Goal: Task Accomplishment & Management: Manage account settings

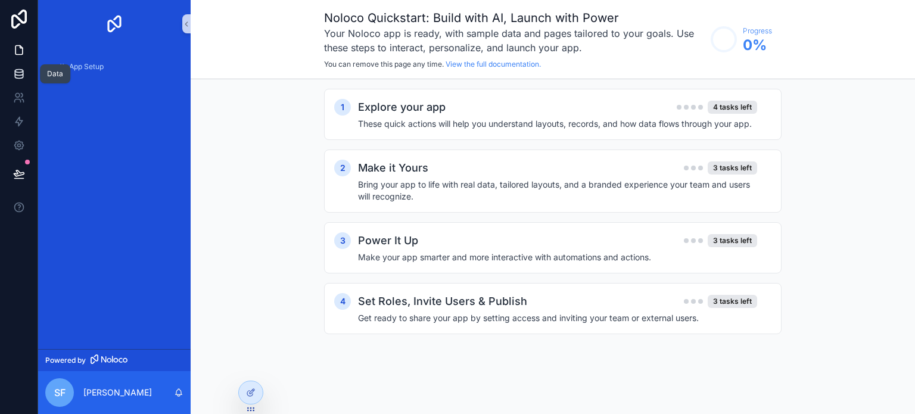
click at [19, 68] on icon at bounding box center [19, 74] width 12 height 12
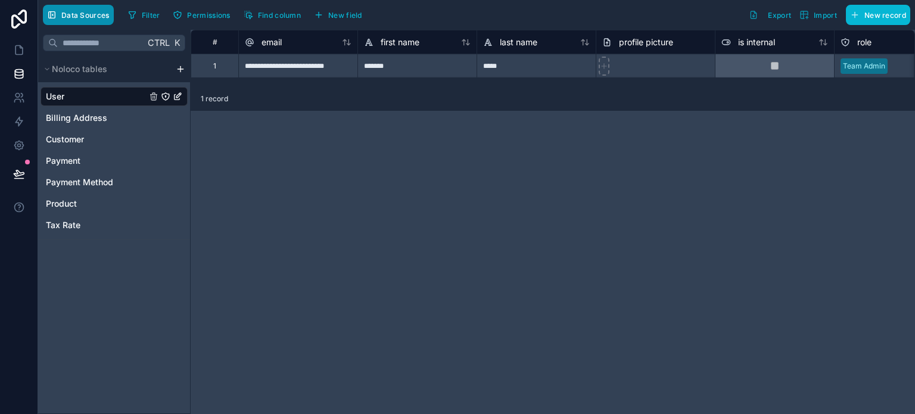
click at [79, 15] on span "Data Sources" at bounding box center [85, 15] width 48 height 9
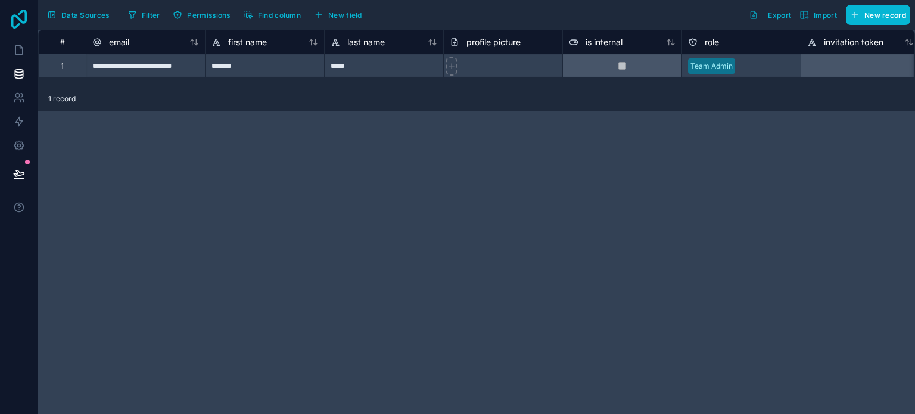
click at [21, 22] on icon at bounding box center [18, 19] width 15 height 19
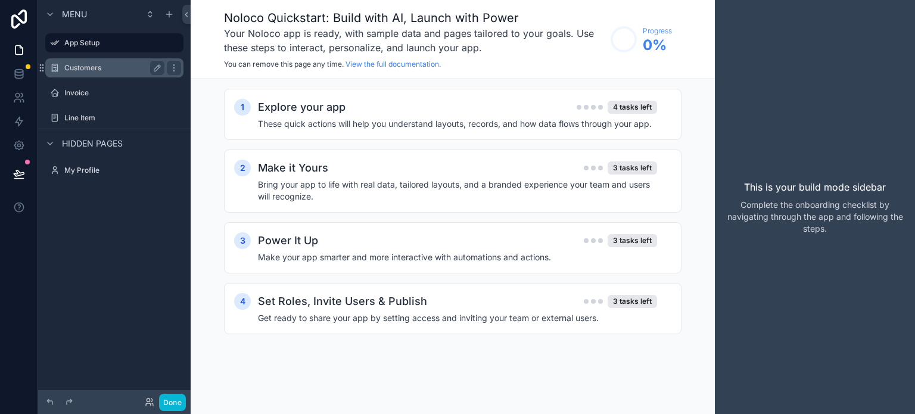
click at [110, 62] on div "Customers" at bounding box center [114, 68] width 100 height 14
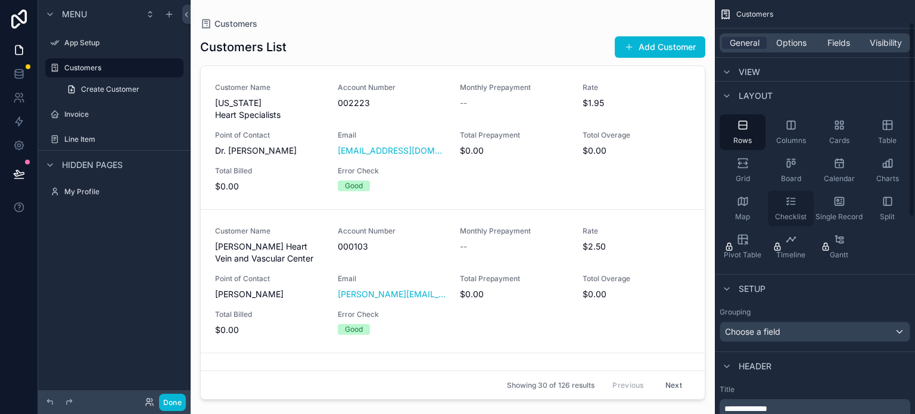
scroll to position [45, 0]
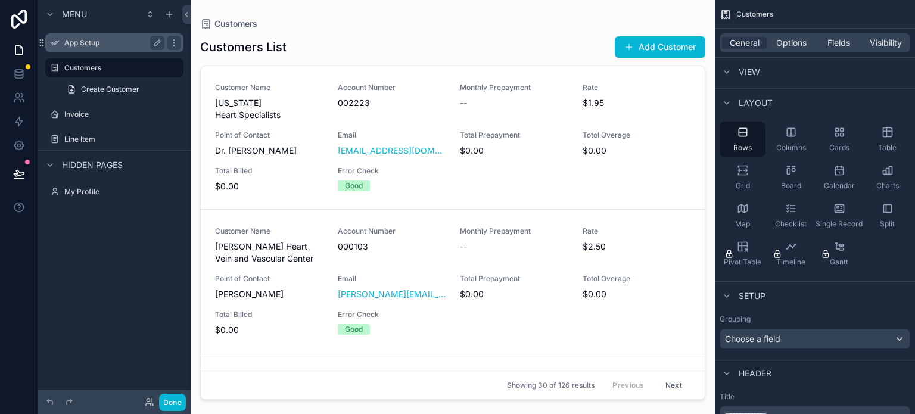
click at [82, 42] on label "App Setup" at bounding box center [111, 43] width 95 height 10
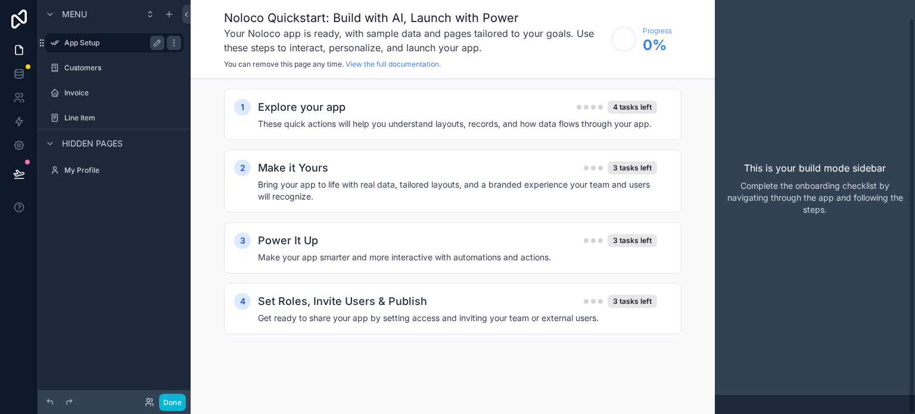
scroll to position [19, 0]
click at [86, 65] on label "Customers" at bounding box center [111, 68] width 95 height 10
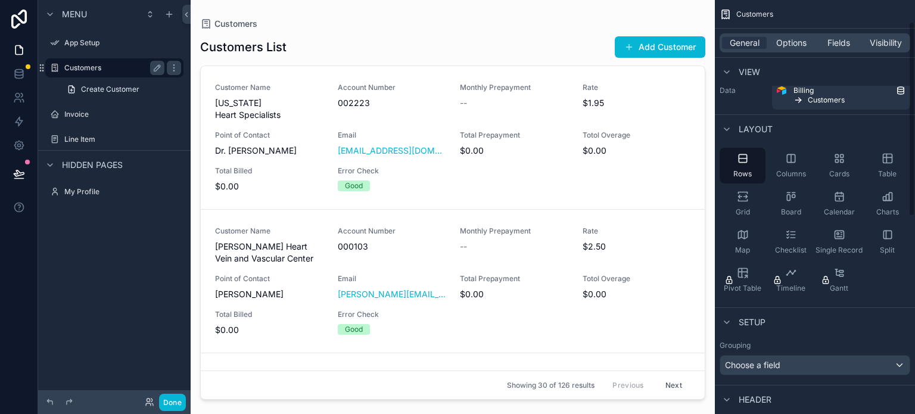
scroll to position [45, 0]
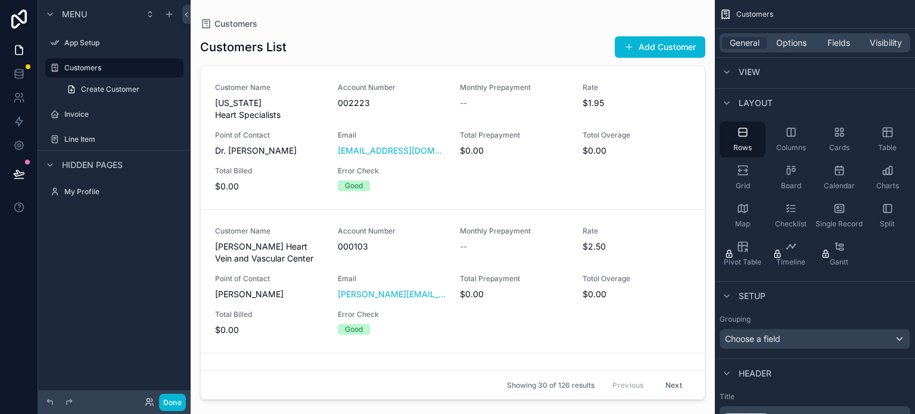
click at [398, 57] on div at bounding box center [453, 200] width 524 height 400
click at [186, 7] on button at bounding box center [186, 14] width 8 height 19
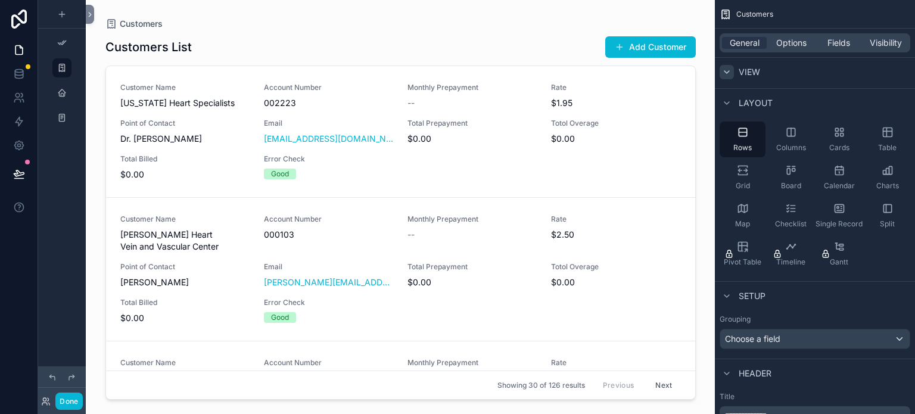
click at [724, 73] on icon "scrollable content" at bounding box center [727, 72] width 10 height 10
click at [793, 137] on div "Columns" at bounding box center [791, 137] width 46 height 36
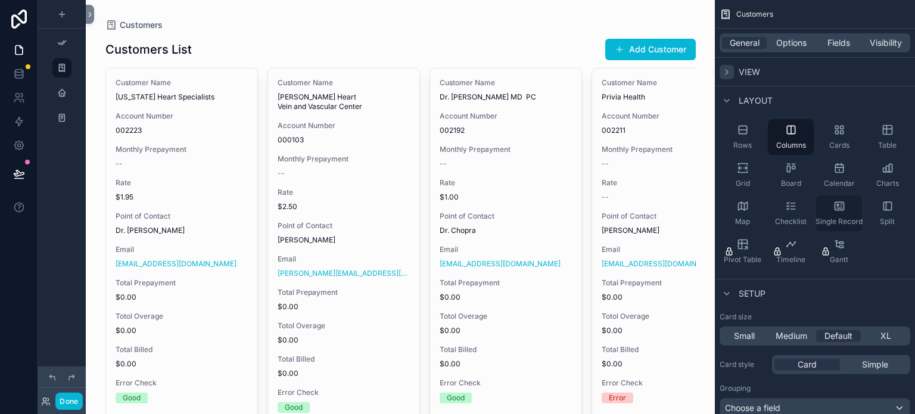
click at [823, 208] on div "Single Record" at bounding box center [839, 213] width 46 height 36
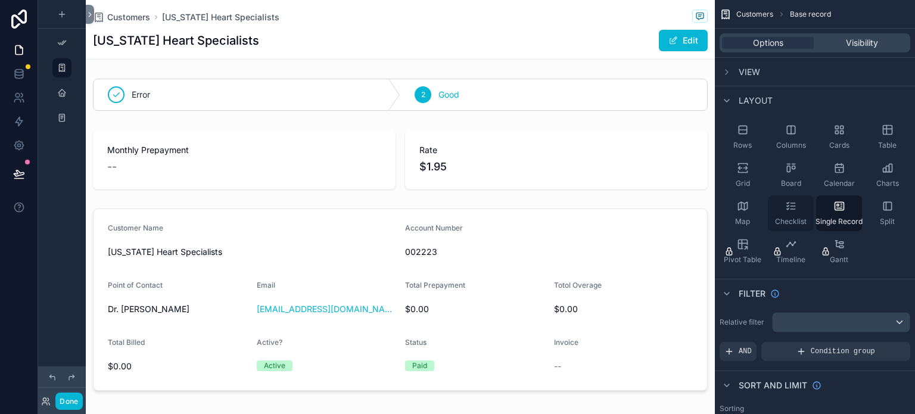
click at [793, 209] on icon "scrollable content" at bounding box center [792, 209] width 5 height 0
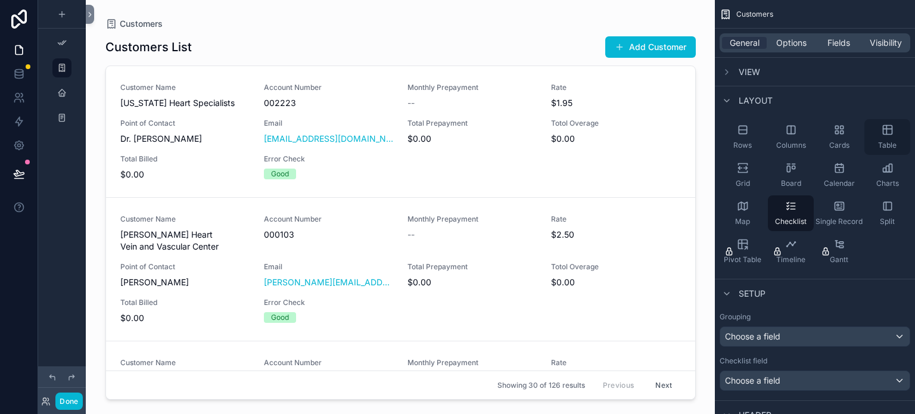
click at [893, 140] on div "Table" at bounding box center [887, 137] width 46 height 36
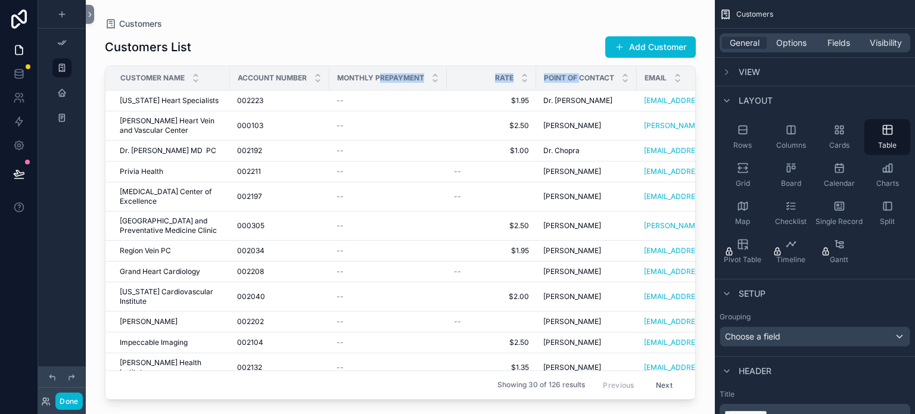
drag, startPoint x: 581, startPoint y: 80, endPoint x: 378, endPoint y: 69, distance: 204.0
click at [378, 69] on tr "Customer Name Account Number Monthly Prepayment Rate Point of Contact Email Tot…" at bounding box center [607, 78] width 1005 height 24
click at [474, 26] on div "Customers" at bounding box center [400, 24] width 591 height 10
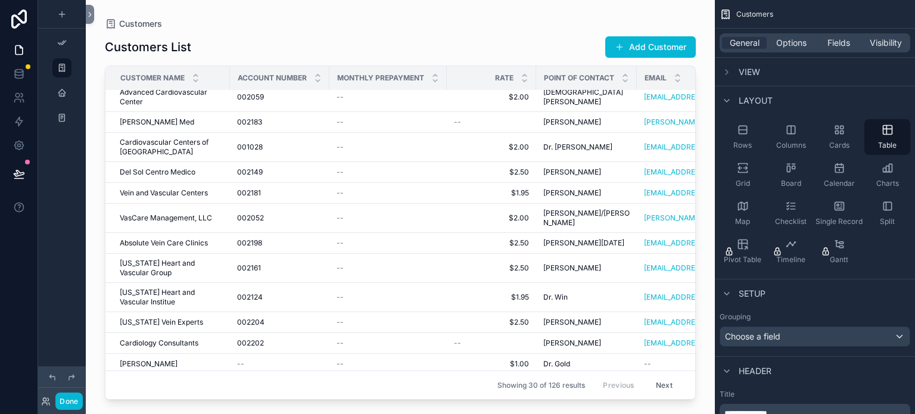
scroll to position [441, 0]
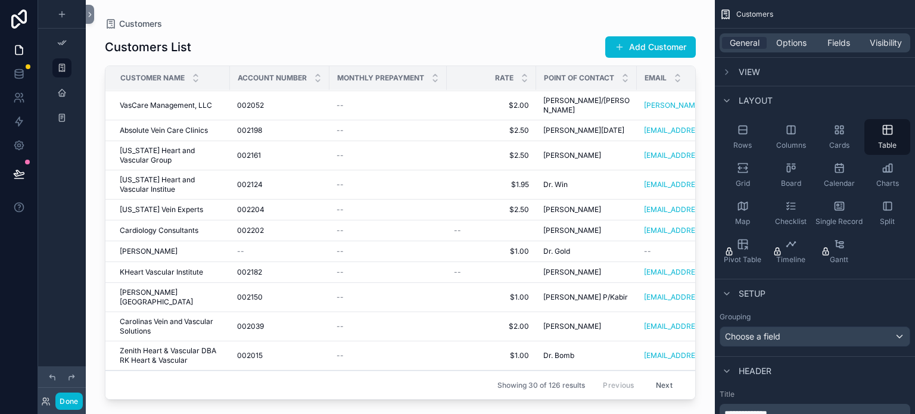
click at [747, 292] on span "Setup" at bounding box center [751, 294] width 27 height 12
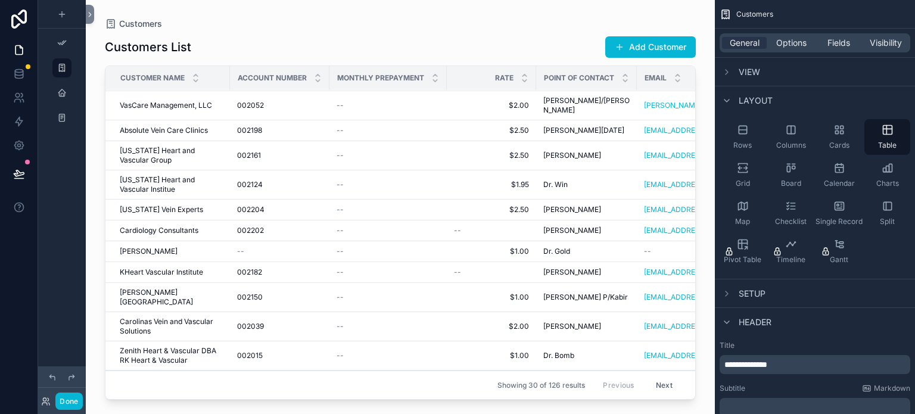
click at [747, 292] on span "Setup" at bounding box center [751, 294] width 27 height 12
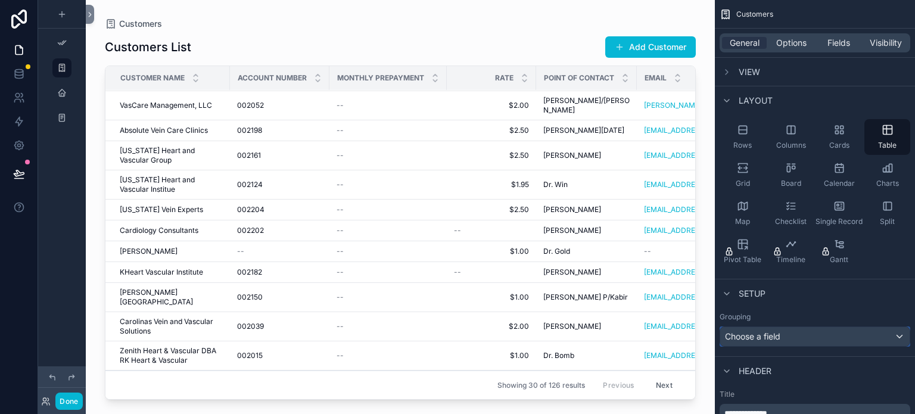
click at [768, 335] on span "Choose a field" at bounding box center [752, 336] width 55 height 10
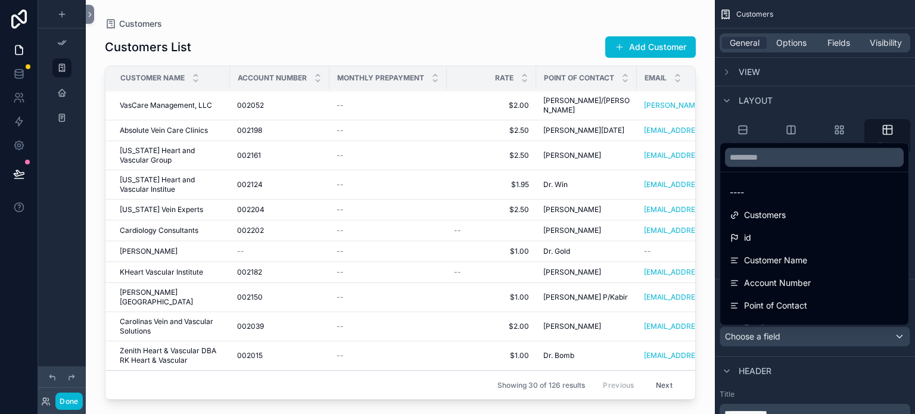
click at [666, 14] on div "Customers Customers List Add Customer Customer Name Account Number Monthly Prep…" at bounding box center [400, 200] width 629 height 400
click at [590, 11] on div "Customers Customers List Add Customer Customer Name Account Number Monthly Prep…" at bounding box center [400, 200] width 629 height 400
click at [837, 45] on div "scrollable content" at bounding box center [457, 207] width 915 height 414
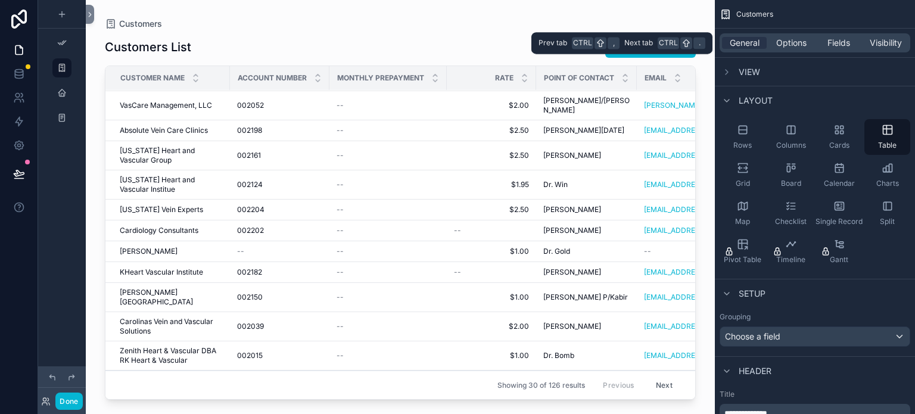
click at [837, 45] on span "Fields" at bounding box center [838, 43] width 23 height 12
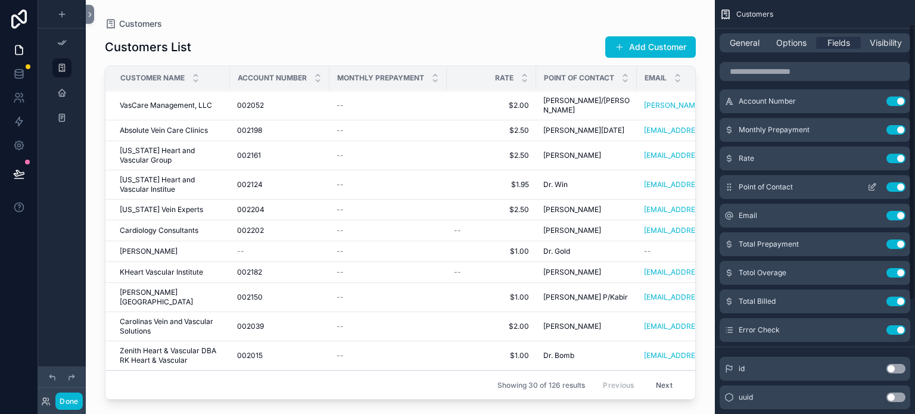
scroll to position [37, 0]
click at [896, 240] on button "Use setting" at bounding box center [895, 243] width 19 height 10
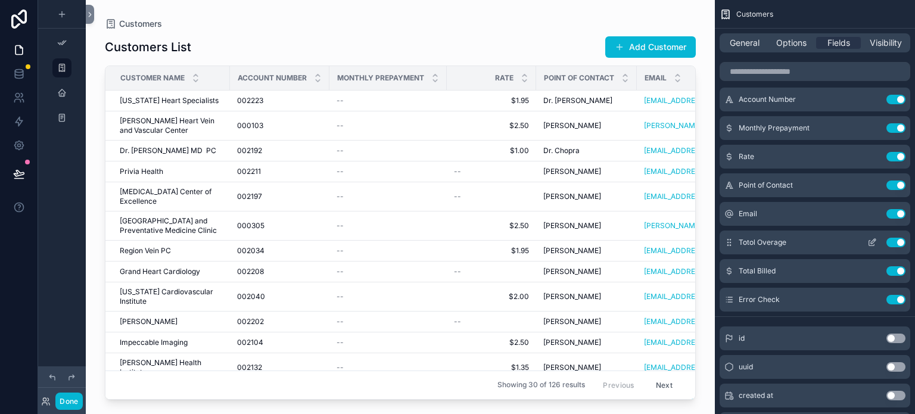
click at [897, 241] on button "Use setting" at bounding box center [895, 243] width 19 height 10
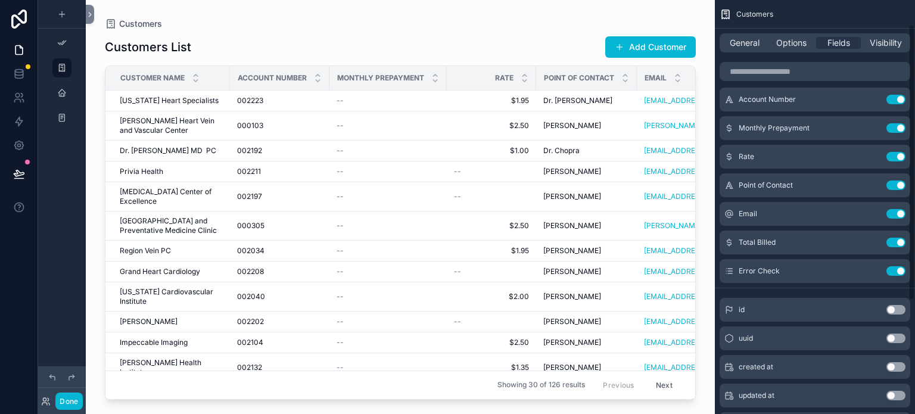
click at [897, 241] on button "Use setting" at bounding box center [895, 243] width 19 height 10
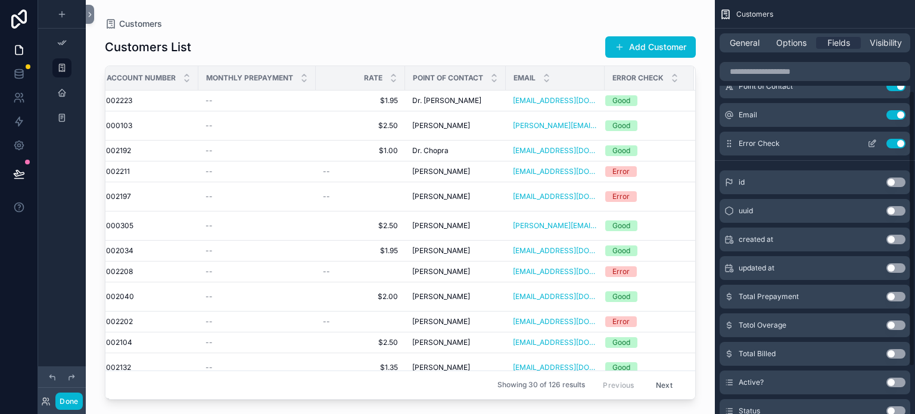
scroll to position [206, 0]
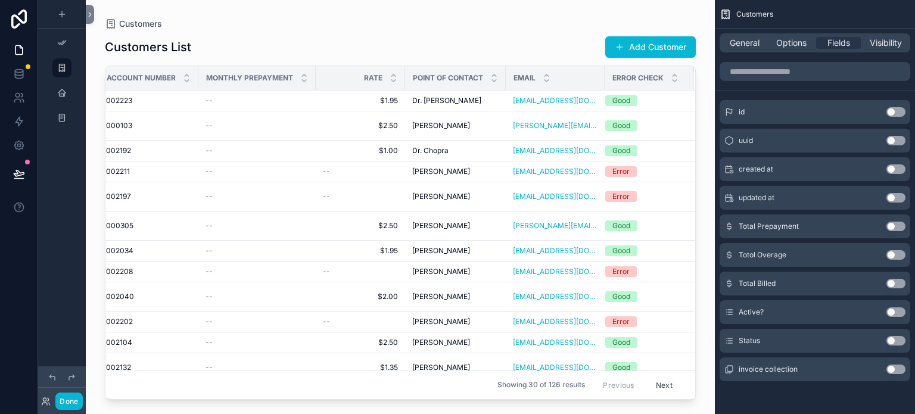
click at [893, 311] on button "Use setting" at bounding box center [895, 312] width 19 height 10
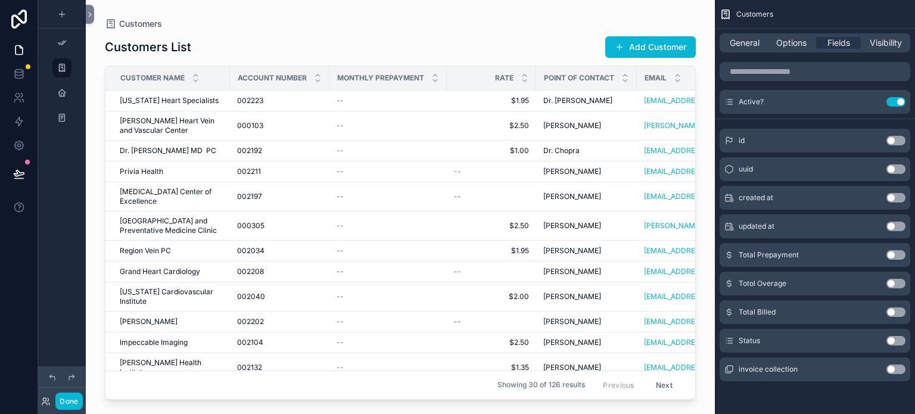
click at [899, 341] on button "Use setting" at bounding box center [895, 341] width 19 height 10
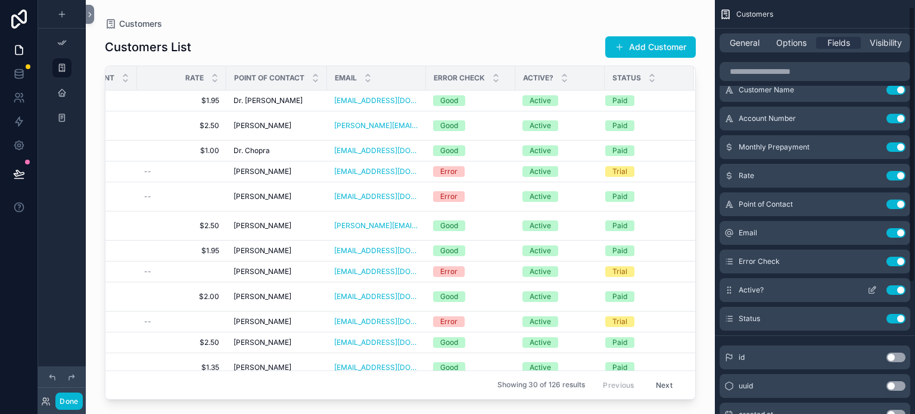
scroll to position [10, 0]
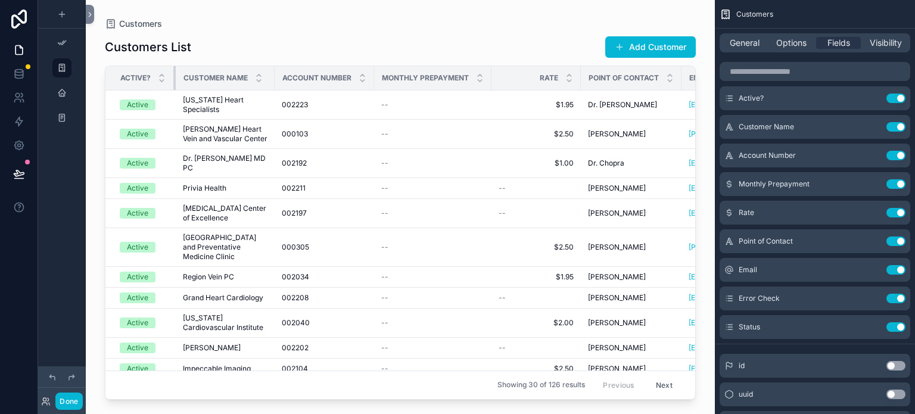
drag, startPoint x: 219, startPoint y: 79, endPoint x: 174, endPoint y: 79, distance: 44.7
click at [174, 79] on div at bounding box center [175, 78] width 5 height 24
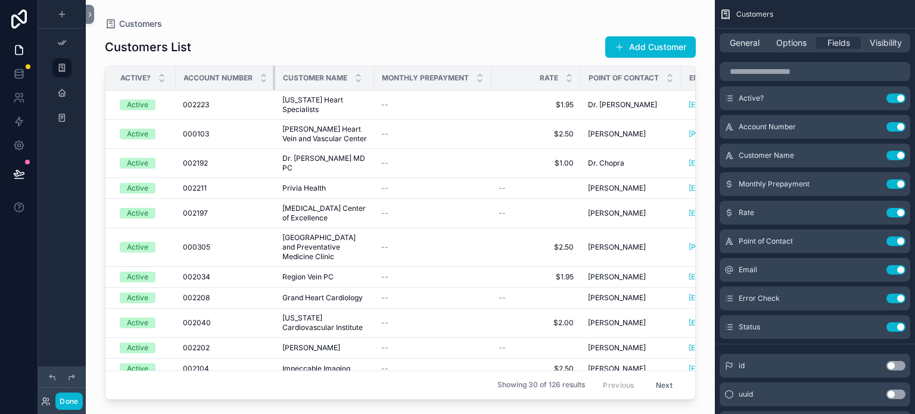
drag, startPoint x: 273, startPoint y: 77, endPoint x: 211, endPoint y: 78, distance: 62.5
click at [211, 78] on th "Account Number" at bounding box center [225, 78] width 99 height 24
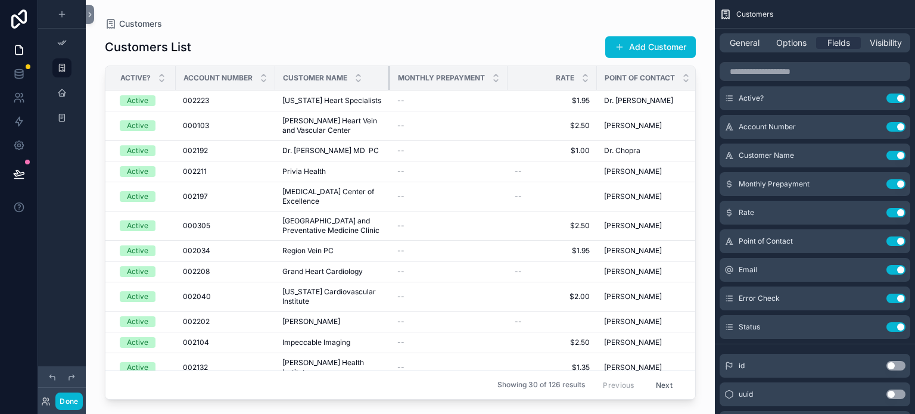
drag, startPoint x: 372, startPoint y: 77, endPoint x: 388, endPoint y: 77, distance: 16.1
click at [388, 77] on div at bounding box center [390, 78] width 5 height 24
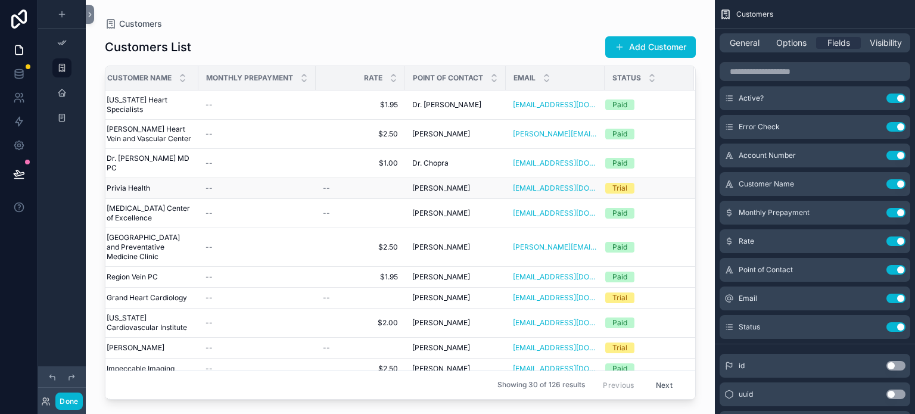
scroll to position [0, 272]
click at [886, 44] on span "Visibility" at bounding box center [885, 43] width 32 height 12
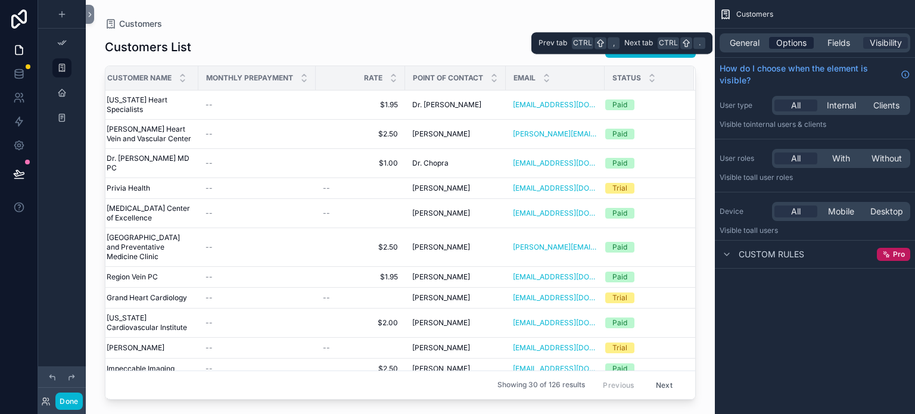
click at [798, 46] on span "Options" at bounding box center [791, 43] width 30 height 12
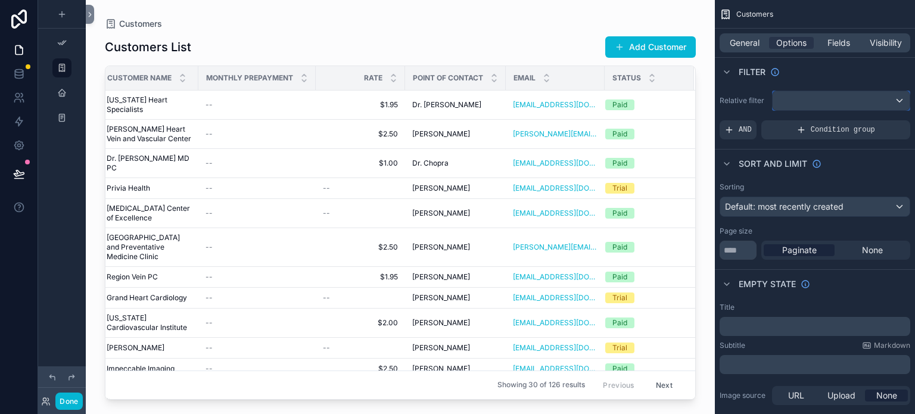
click at [812, 94] on div "scrollable content" at bounding box center [840, 100] width 137 height 19
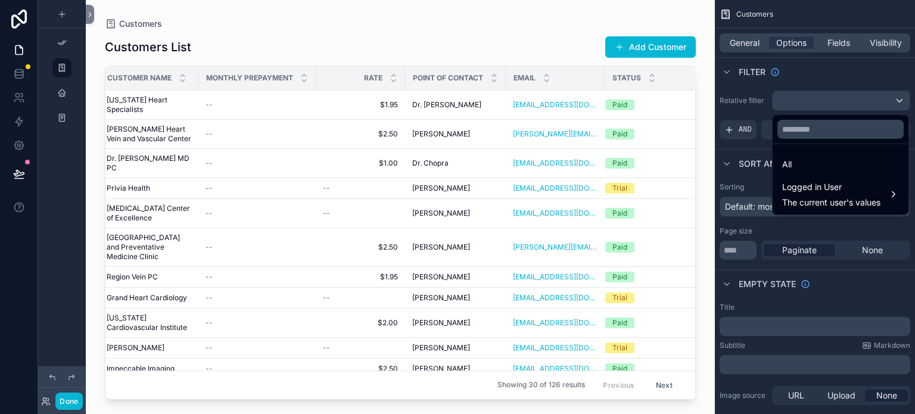
click at [416, 22] on div "Customers" at bounding box center [400, 24] width 591 height 10
click at [792, 48] on div "scrollable content" at bounding box center [457, 207] width 915 height 414
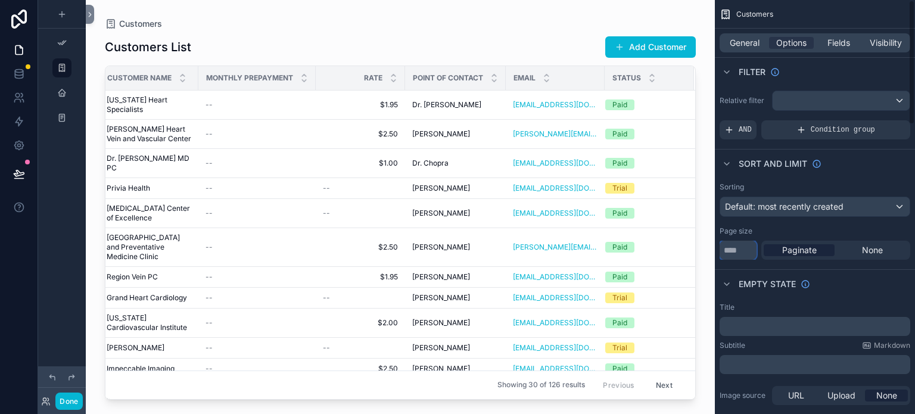
click at [738, 247] on input "**" at bounding box center [737, 250] width 37 height 19
click at [730, 74] on icon "scrollable content" at bounding box center [727, 72] width 10 height 10
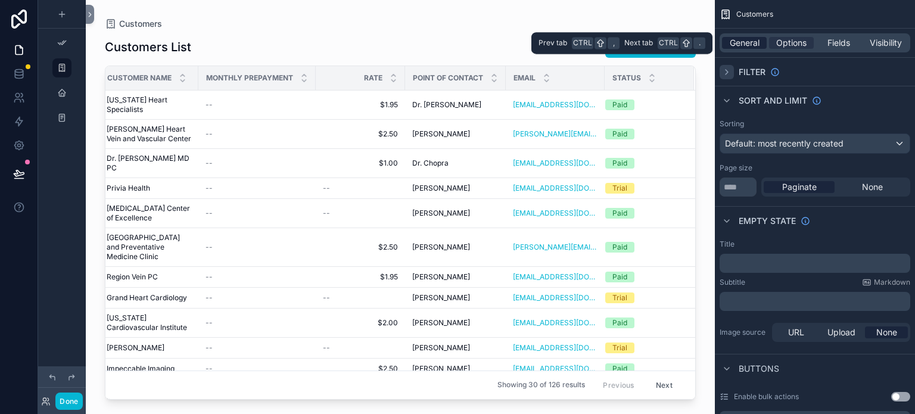
click at [746, 47] on span "General" at bounding box center [744, 43] width 30 height 12
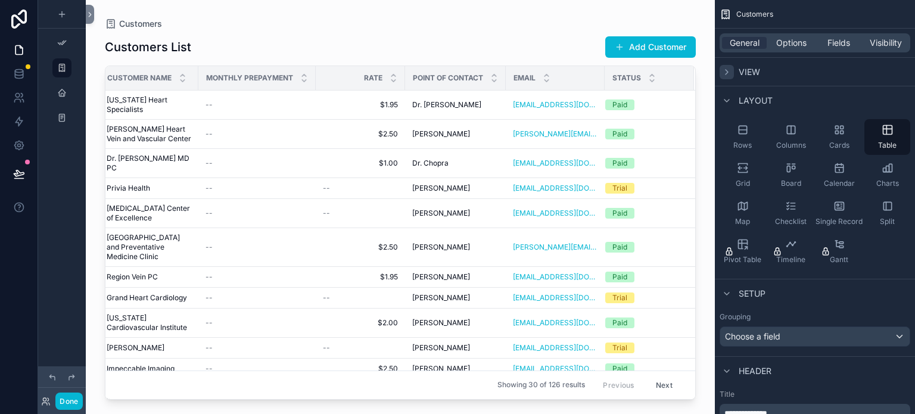
click at [724, 67] on icon "scrollable content" at bounding box center [727, 72] width 10 height 10
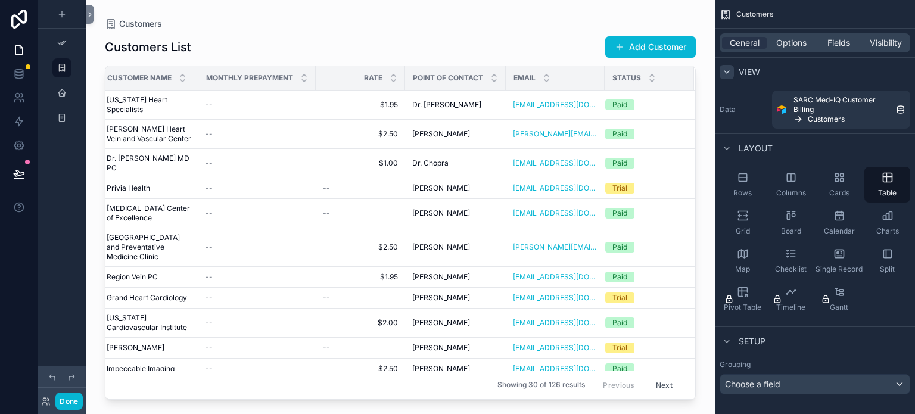
click at [727, 73] on icon "scrollable content" at bounding box center [727, 72] width 10 height 10
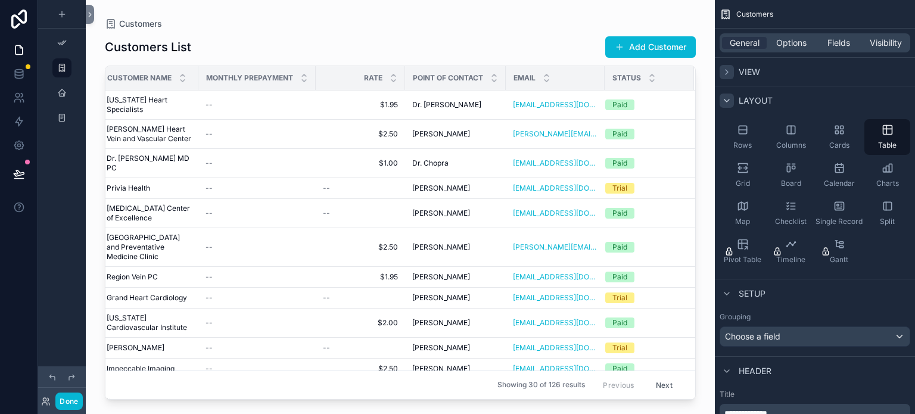
click at [726, 93] on div "scrollable content" at bounding box center [726, 100] width 14 height 14
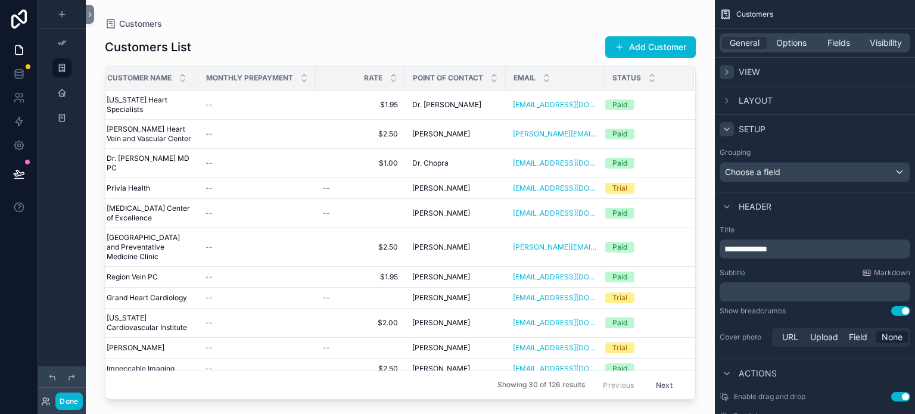
click at [726, 130] on icon "scrollable content" at bounding box center [726, 129] width 5 height 2
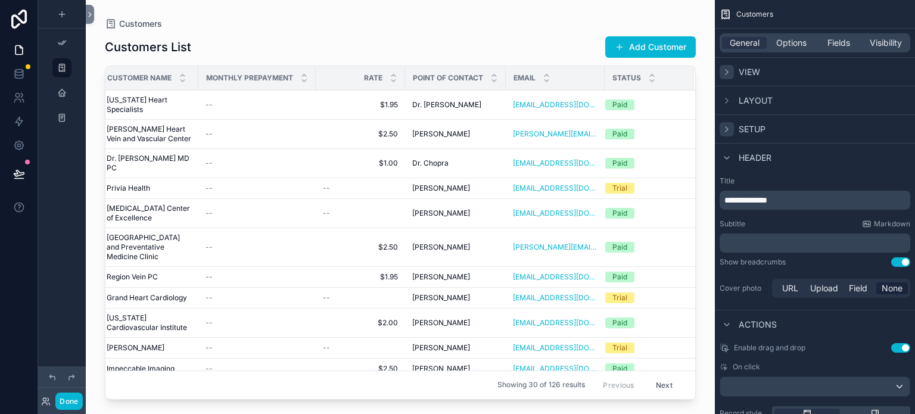
click at [808, 203] on p "**********" at bounding box center [815, 200] width 183 height 12
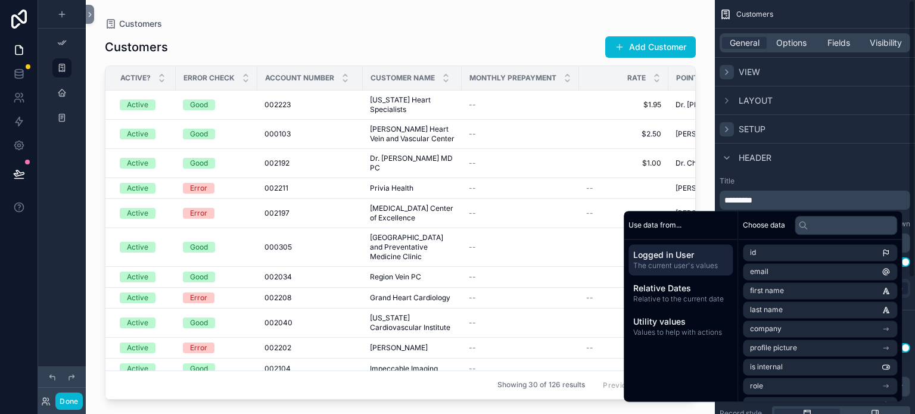
click at [814, 10] on div "Customers" at bounding box center [815, 14] width 200 height 29
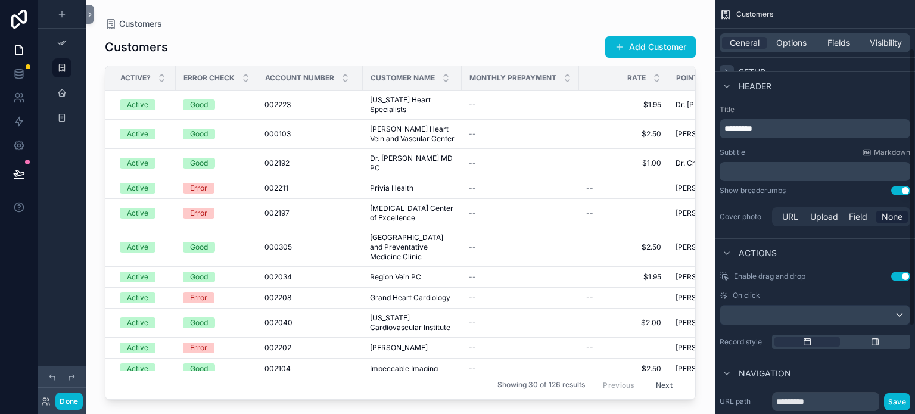
scroll to position [71, 0]
click at [724, 88] on icon "scrollable content" at bounding box center [727, 87] width 10 height 10
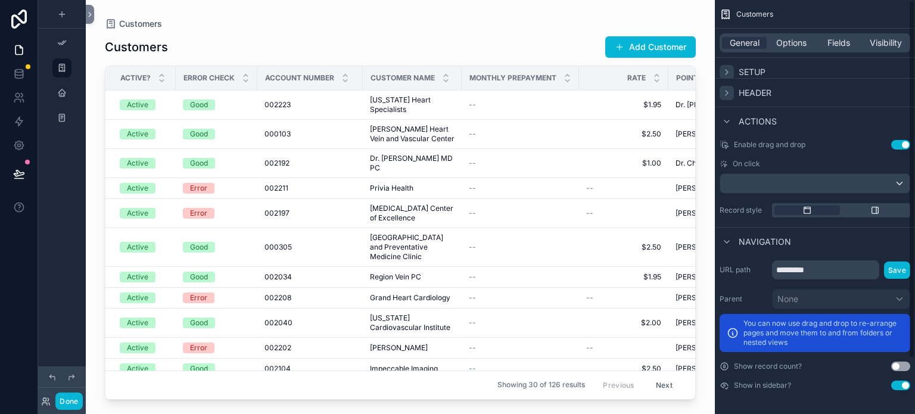
scroll to position [0, 0]
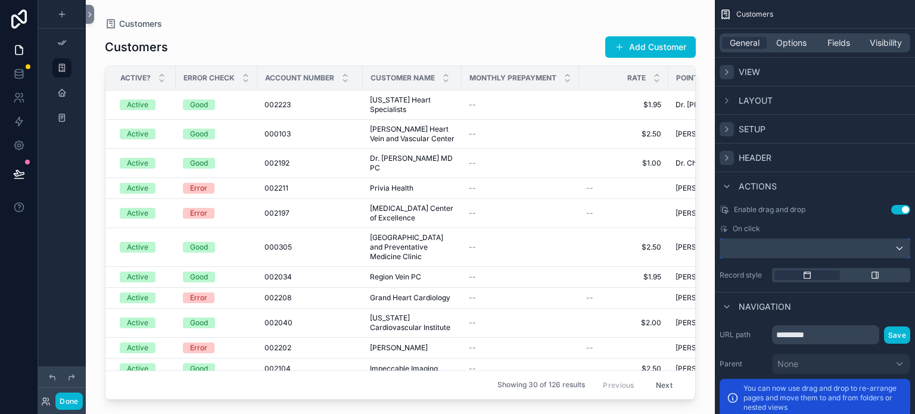
click at [902, 249] on div "scrollable content" at bounding box center [814, 248] width 189 height 19
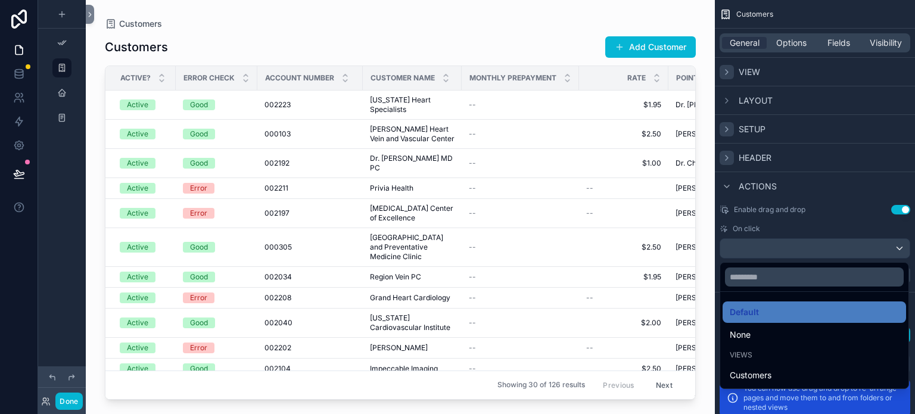
click at [781, 211] on div "scrollable content" at bounding box center [457, 207] width 915 height 414
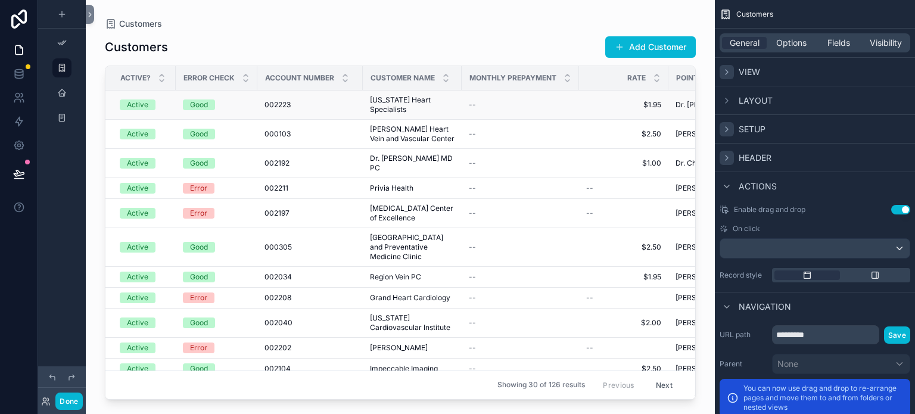
click at [320, 112] on td "002223 002223" at bounding box center [309, 105] width 105 height 29
click at [872, 278] on icon "scrollable content" at bounding box center [875, 275] width 7 height 7
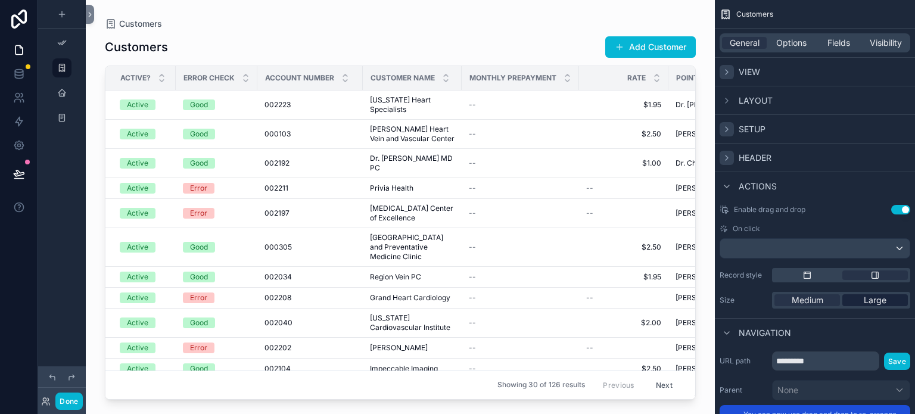
click at [865, 300] on span "Large" at bounding box center [874, 300] width 23 height 12
click at [242, 115] on td "Good" at bounding box center [217, 105] width 82 height 29
click at [244, 113] on td "Good" at bounding box center [217, 105] width 82 height 29
click at [812, 276] on div "scrollable content" at bounding box center [807, 275] width 66 height 10
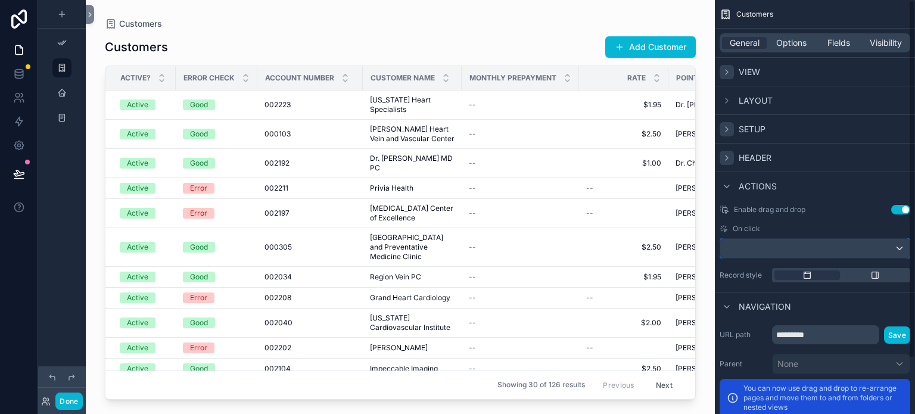
click at [825, 251] on div "scrollable content" at bounding box center [814, 248] width 189 height 19
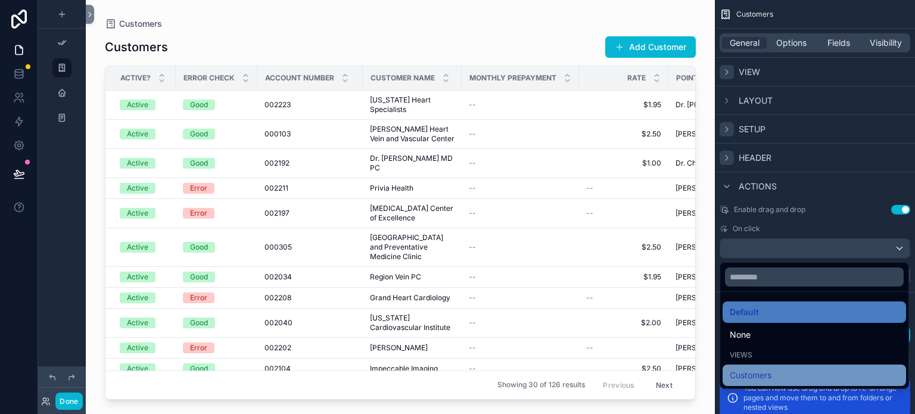
click at [771, 377] on span "Customers" at bounding box center [750, 375] width 42 height 14
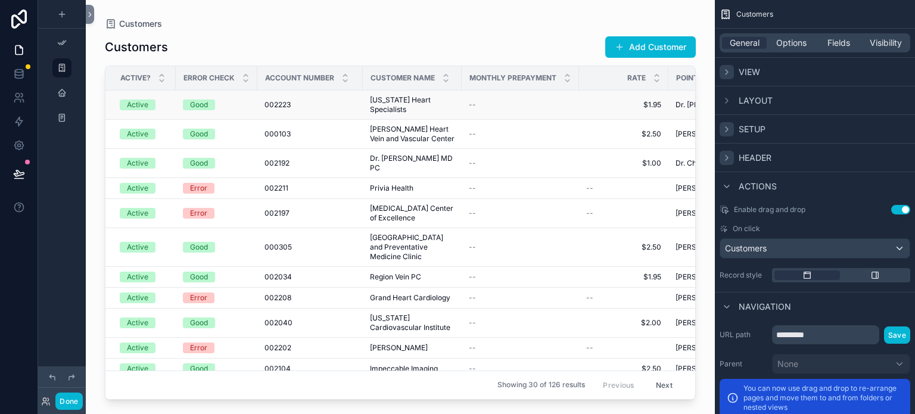
click at [304, 109] on td "002223 002223" at bounding box center [309, 105] width 105 height 29
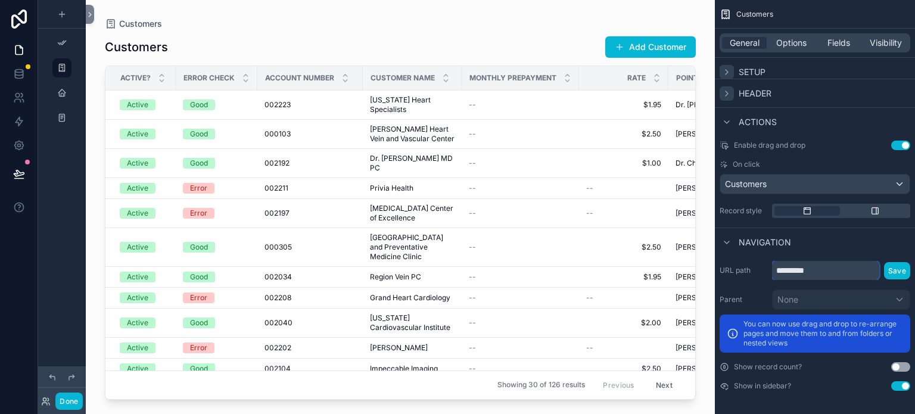
click at [831, 270] on input "*********" at bounding box center [825, 270] width 107 height 19
click at [136, 46] on h1 "Customers" at bounding box center [136, 47] width 63 height 17
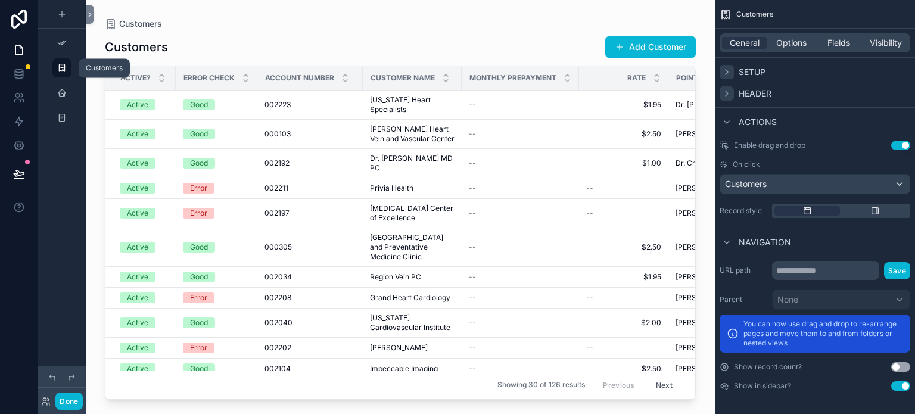
click at [65, 69] on icon "scrollable content" at bounding box center [62, 68] width 10 height 10
click at [194, 66] on th "Error Check" at bounding box center [217, 78] width 82 height 24
click at [868, 213] on div "scrollable content" at bounding box center [875, 211] width 66 height 10
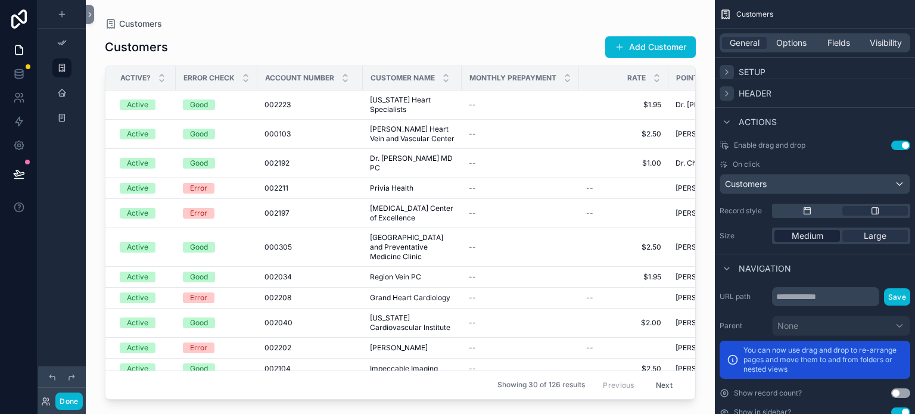
click at [811, 236] on span "Medium" at bounding box center [807, 236] width 32 height 12
drag, startPoint x: 873, startPoint y: 230, endPoint x: 806, endPoint y: 208, distance: 70.2
click at [806, 208] on div "Enable drag and drop Use setting On click Customers Record style Size Medium La…" at bounding box center [815, 192] width 200 height 113
click at [794, 192] on div "Customers" at bounding box center [814, 183] width 189 height 19
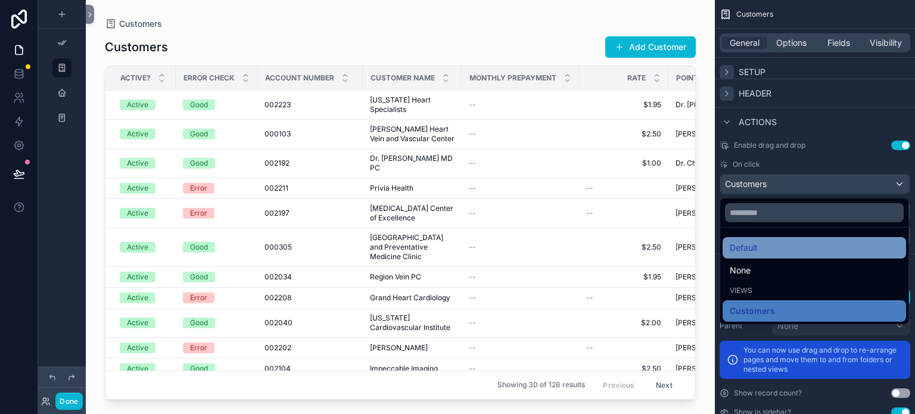
click at [765, 244] on div "Default" at bounding box center [813, 248] width 169 height 14
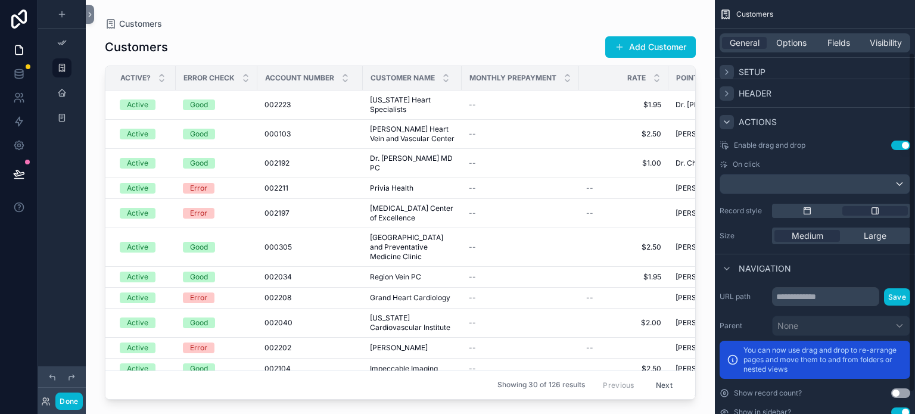
click at [720, 118] on div "scrollable content" at bounding box center [726, 122] width 14 height 14
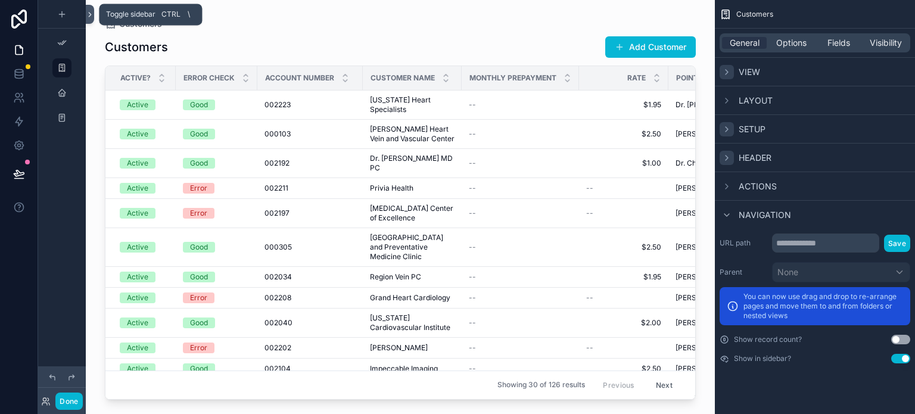
click at [88, 19] on button at bounding box center [90, 14] width 8 height 19
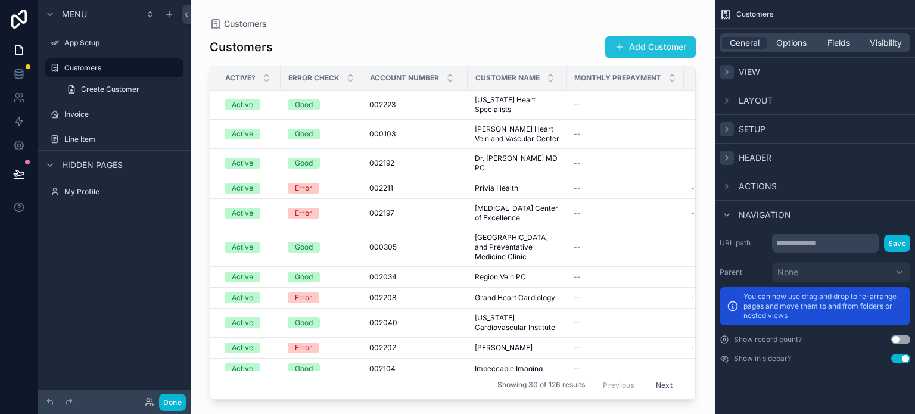
click at [629, 44] on button "Add Customer" at bounding box center [650, 46] width 91 height 21
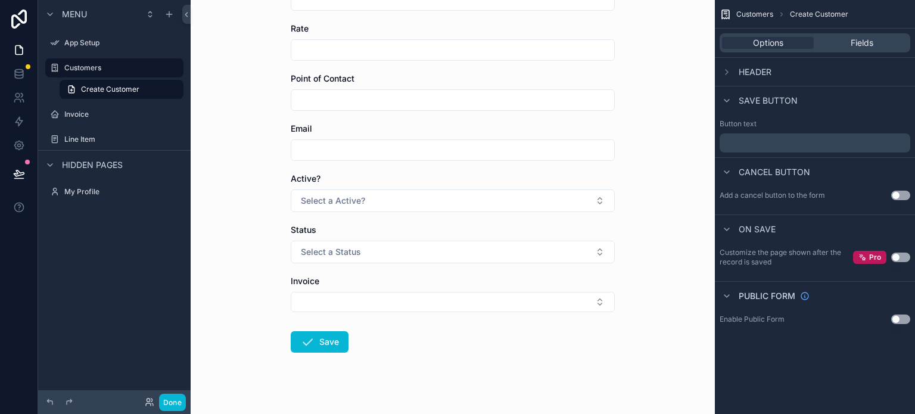
scroll to position [213, 0]
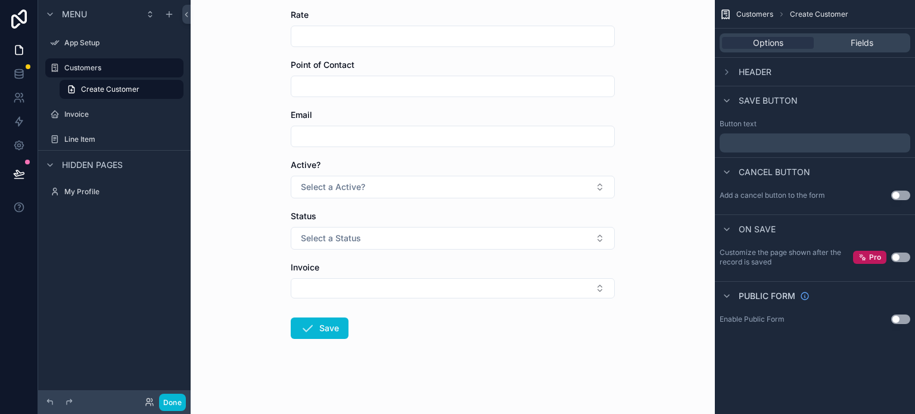
click at [556, 170] on div "Active?" at bounding box center [453, 165] width 324 height 12
click at [868, 42] on span "Fields" at bounding box center [861, 43] width 23 height 12
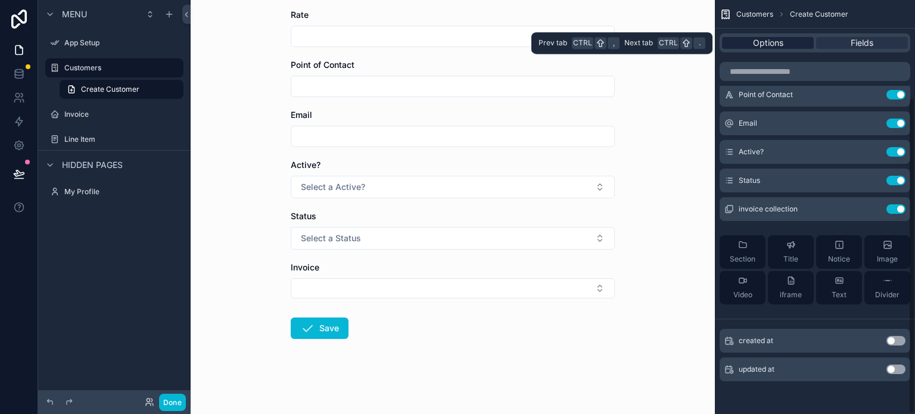
click at [781, 46] on span "Options" at bounding box center [768, 43] width 30 height 12
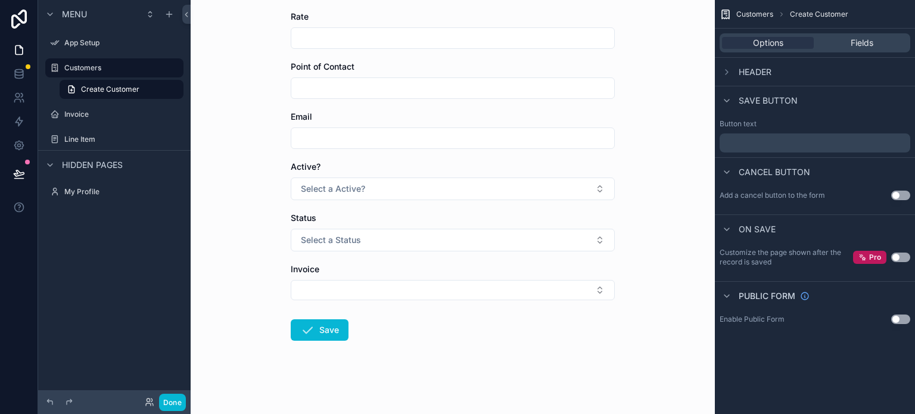
scroll to position [210, 0]
click at [898, 197] on button "Use setting" at bounding box center [900, 196] width 19 height 10
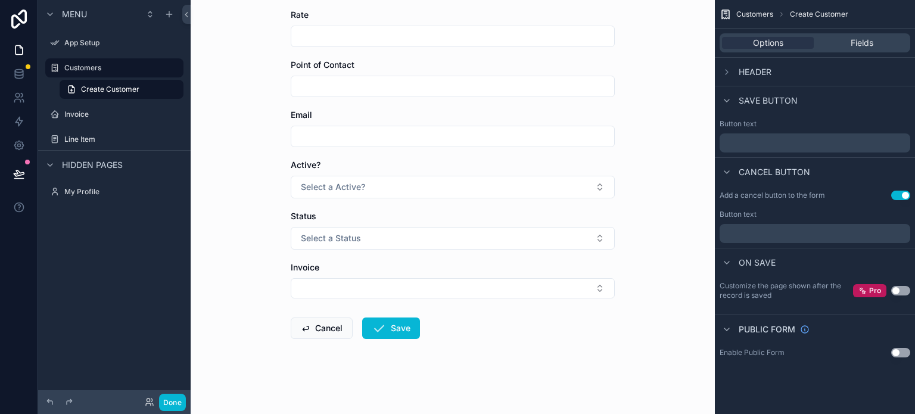
scroll to position [0, 0]
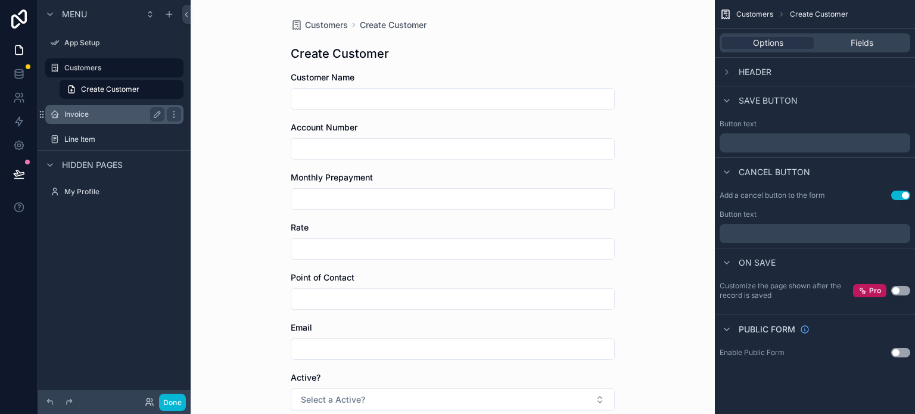
click at [103, 117] on label "Invoice" at bounding box center [111, 115] width 95 height 10
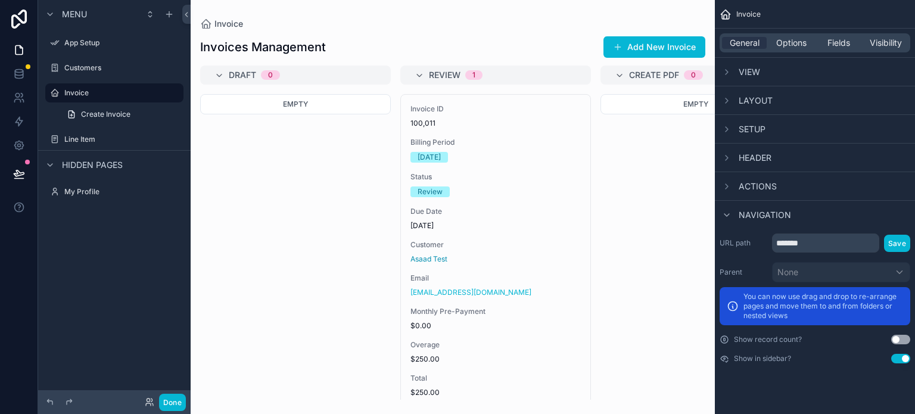
click at [385, 41] on div at bounding box center [453, 207] width 524 height 414
click at [723, 76] on div "scrollable content" at bounding box center [726, 72] width 14 height 14
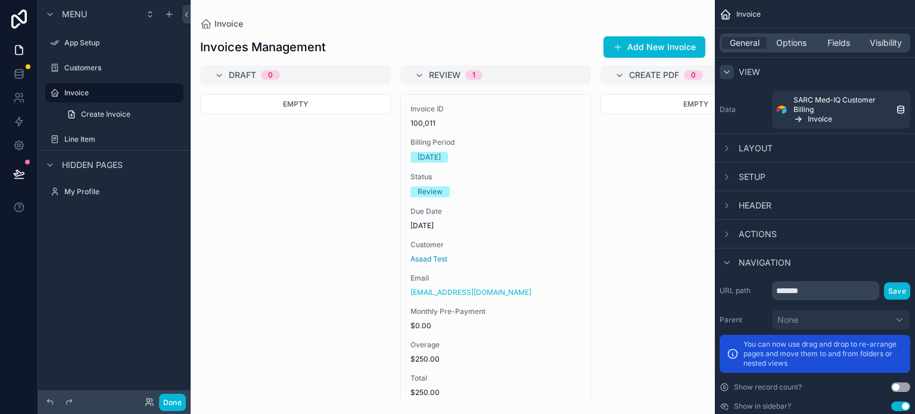
click at [723, 76] on div "scrollable content" at bounding box center [726, 72] width 14 height 14
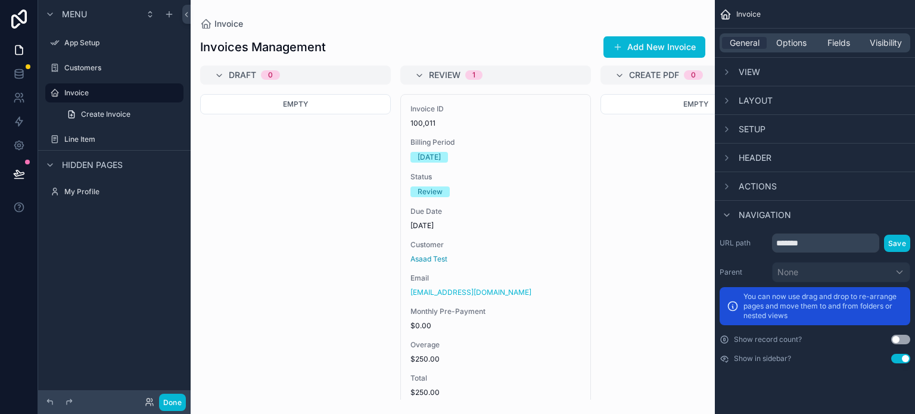
click at [744, 100] on span "Layout" at bounding box center [755, 101] width 34 height 12
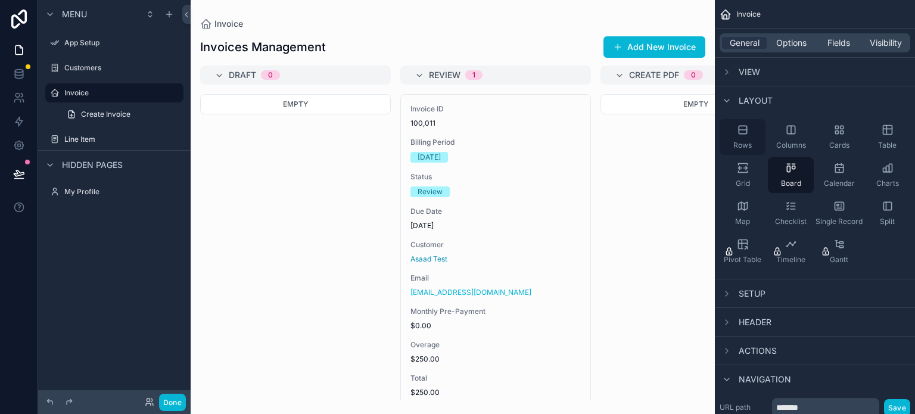
click at [745, 129] on icon "scrollable content" at bounding box center [743, 130] width 12 height 12
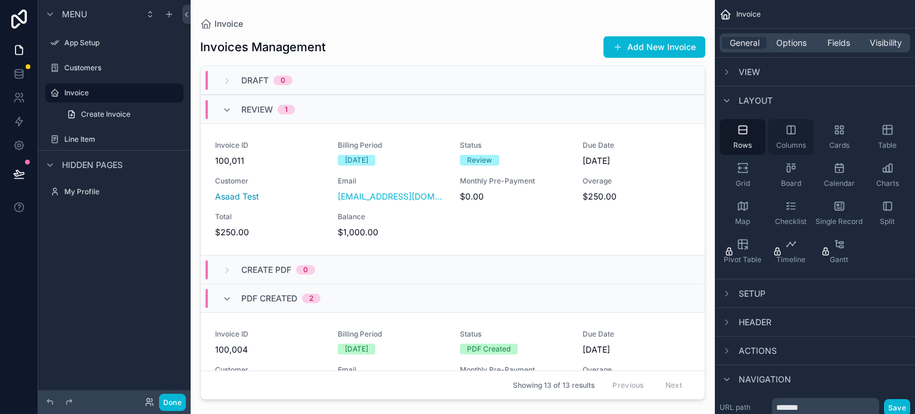
click at [789, 138] on div "Columns" at bounding box center [791, 137] width 46 height 36
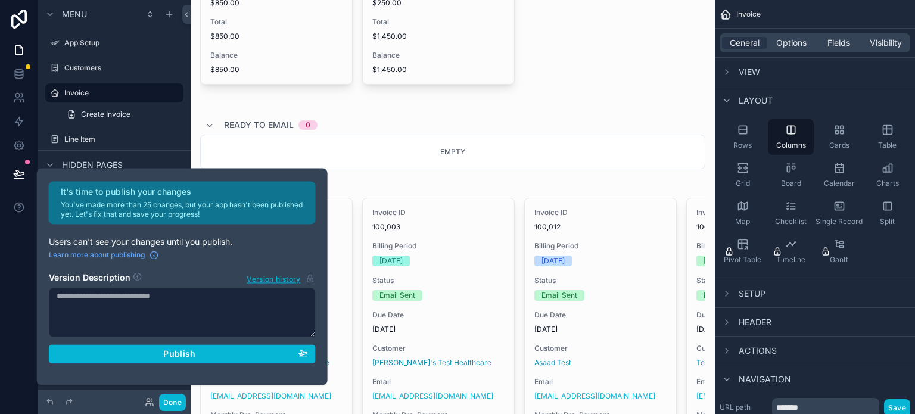
scroll to position [871, 0]
click at [210, 126] on icon at bounding box center [210, 126] width 10 height 10
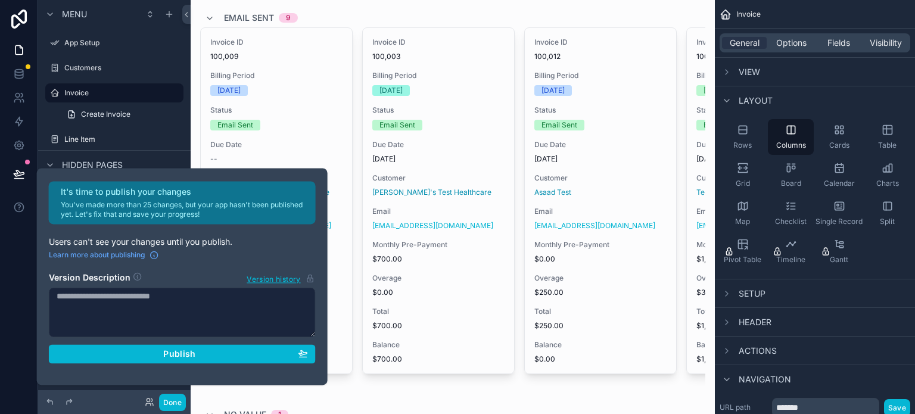
scroll to position [993, 0]
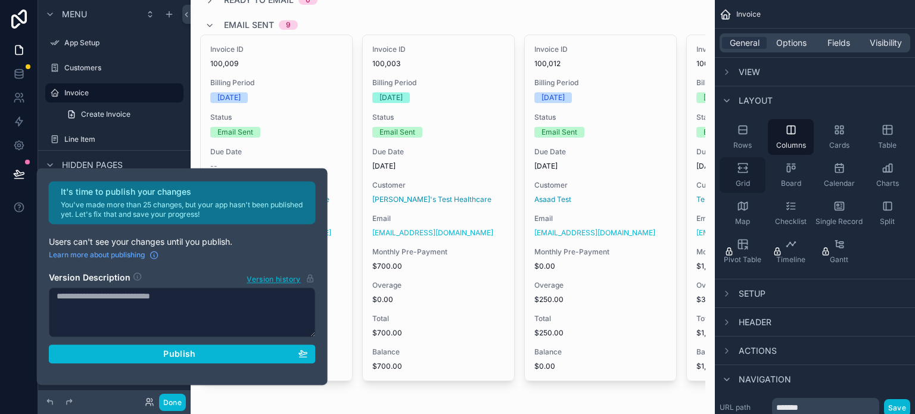
click at [734, 164] on div "Grid" at bounding box center [742, 175] width 46 height 36
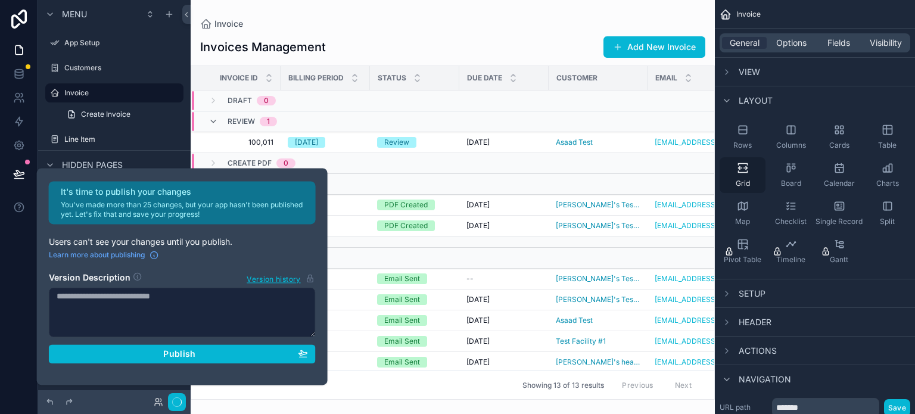
scroll to position [0, 0]
click at [169, 403] on button "Done" at bounding box center [172, 402] width 27 height 17
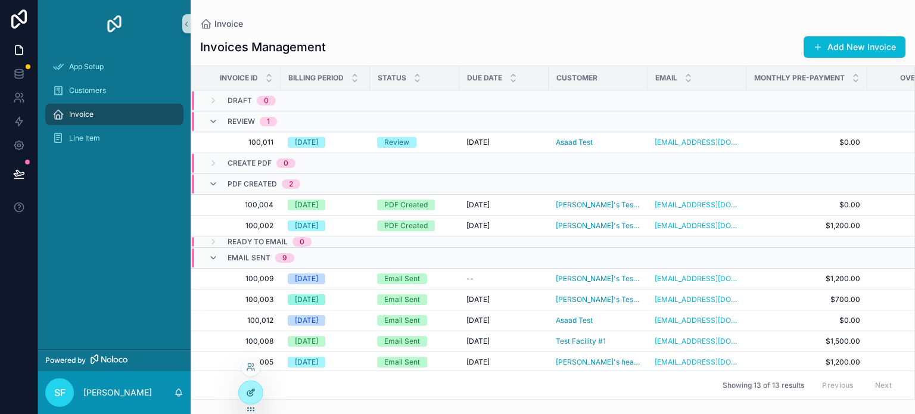
click at [251, 397] on div at bounding box center [251, 392] width 24 height 23
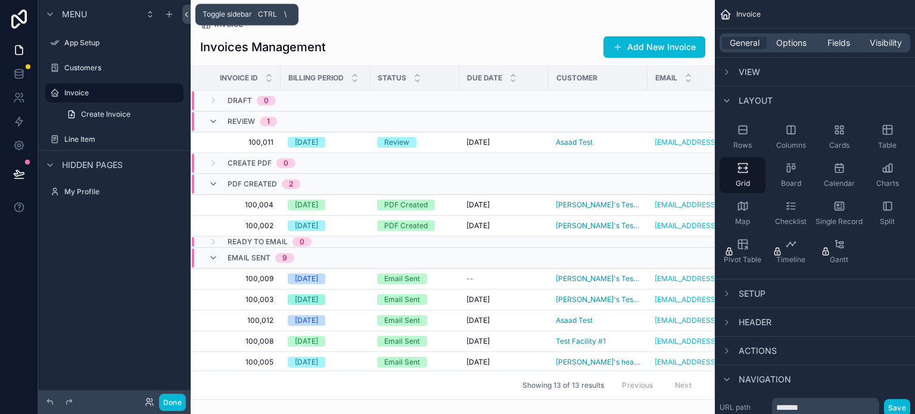
click at [183, 20] on button at bounding box center [186, 14] width 8 height 19
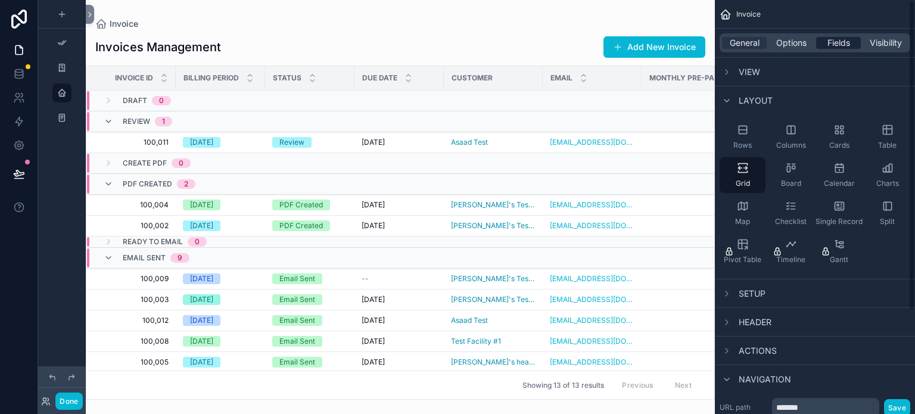
click at [831, 42] on span "Fields" at bounding box center [838, 43] width 23 height 12
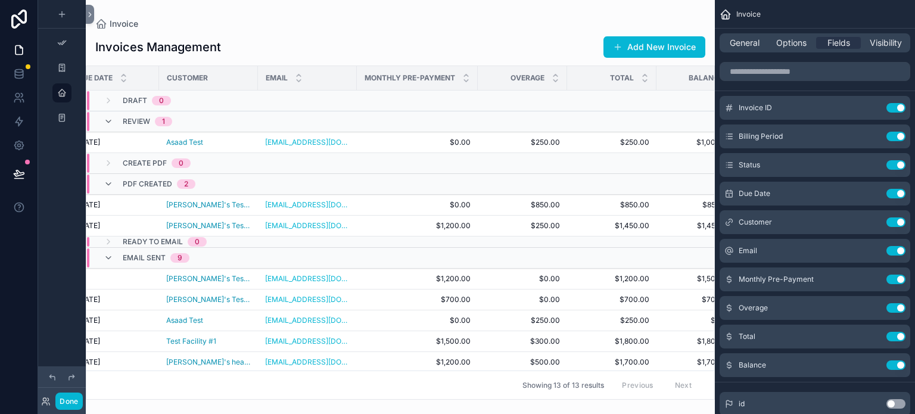
scroll to position [0, 326]
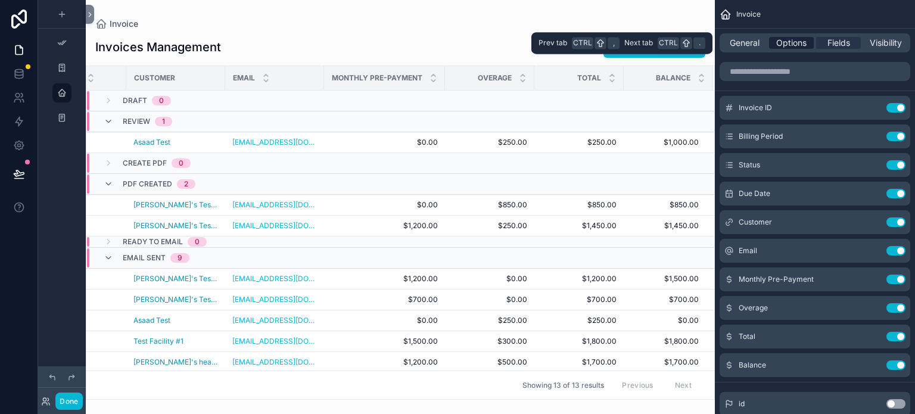
click at [787, 40] on span "Options" at bounding box center [791, 43] width 30 height 12
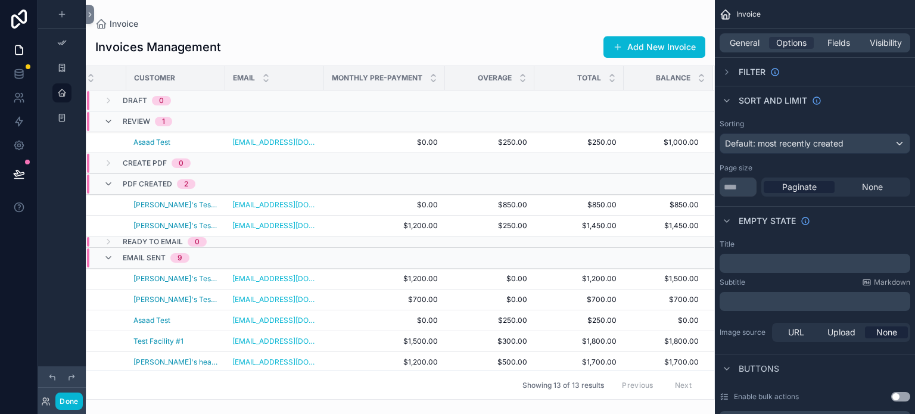
click at [759, 267] on p "﻿" at bounding box center [815, 263] width 183 height 10
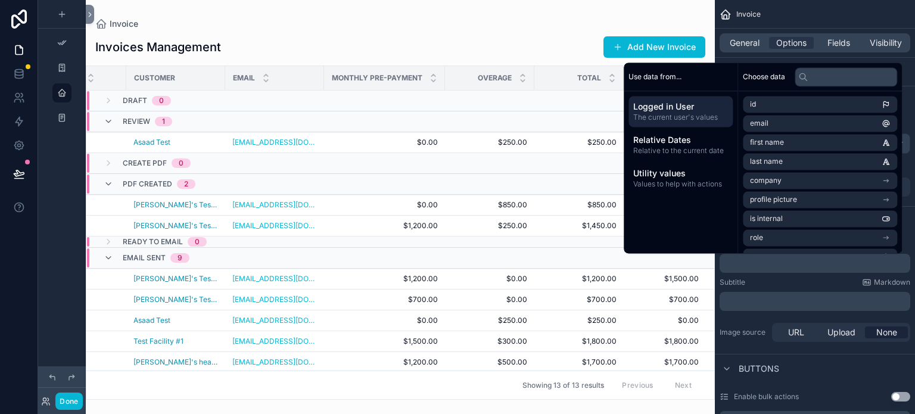
click at [759, 289] on div "Subtitle Markdown ﻿" at bounding box center [814, 293] width 191 height 33
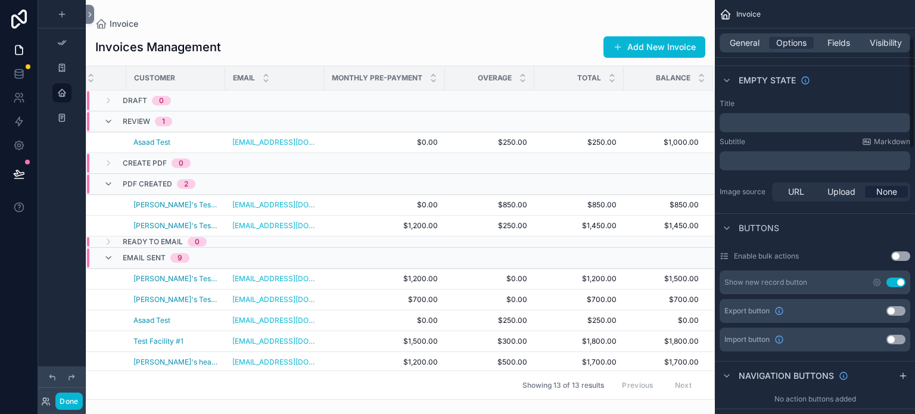
scroll to position [142, 0]
click at [895, 280] on button "Use setting" at bounding box center [895, 281] width 19 height 10
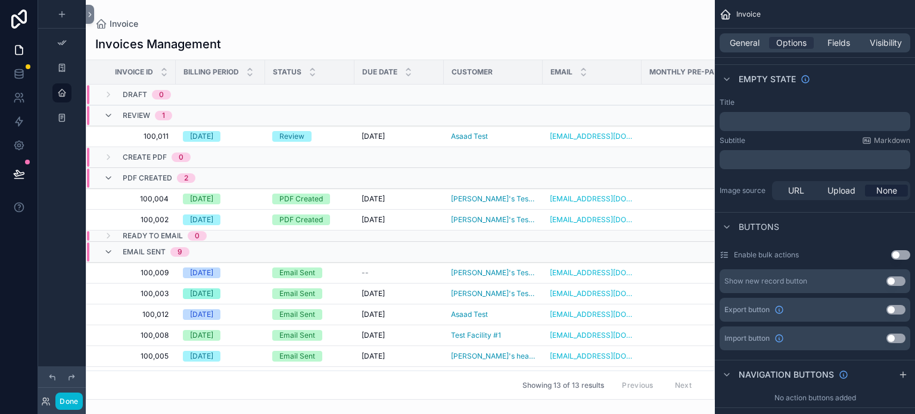
click at [895, 280] on button "Use setting" at bounding box center [895, 281] width 19 height 10
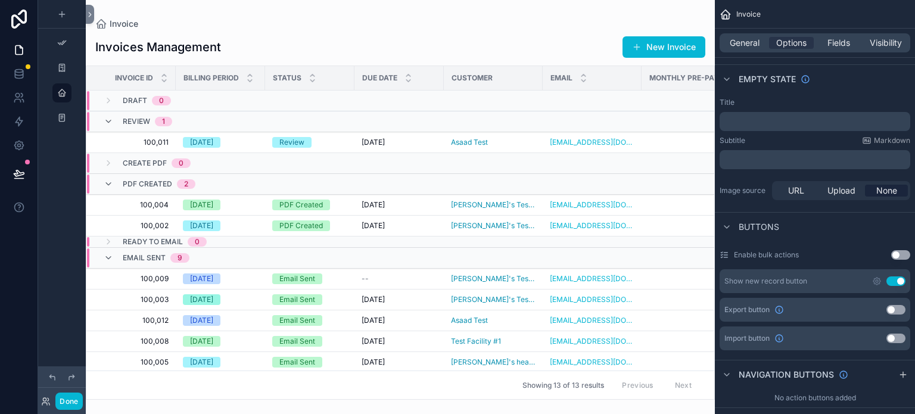
click at [893, 309] on button "Use setting" at bounding box center [895, 310] width 19 height 10
click at [893, 338] on button "Use setting" at bounding box center [895, 338] width 19 height 10
click at [903, 251] on button "Use setting" at bounding box center [900, 255] width 19 height 10
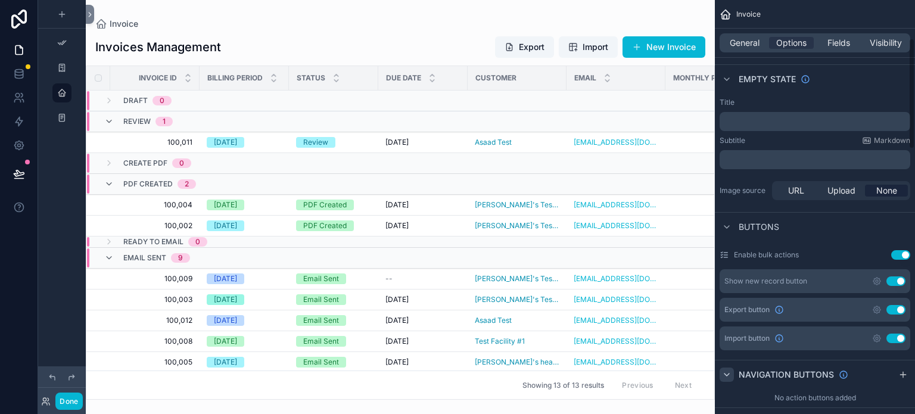
click at [728, 373] on icon "scrollable content" at bounding box center [727, 375] width 10 height 10
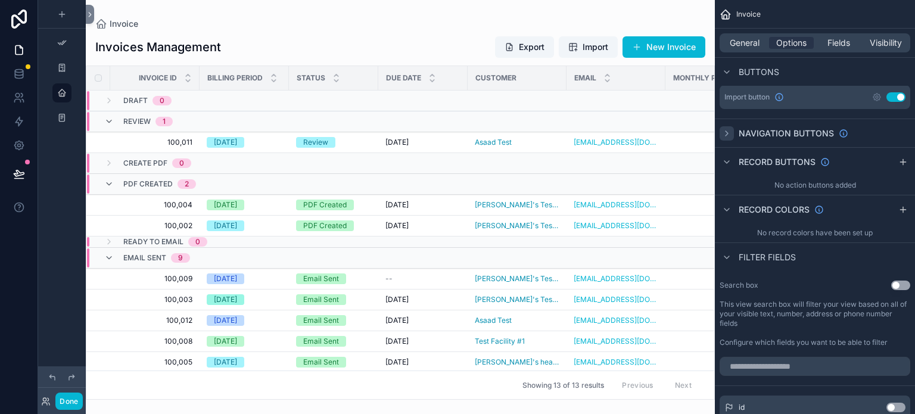
scroll to position [0, 0]
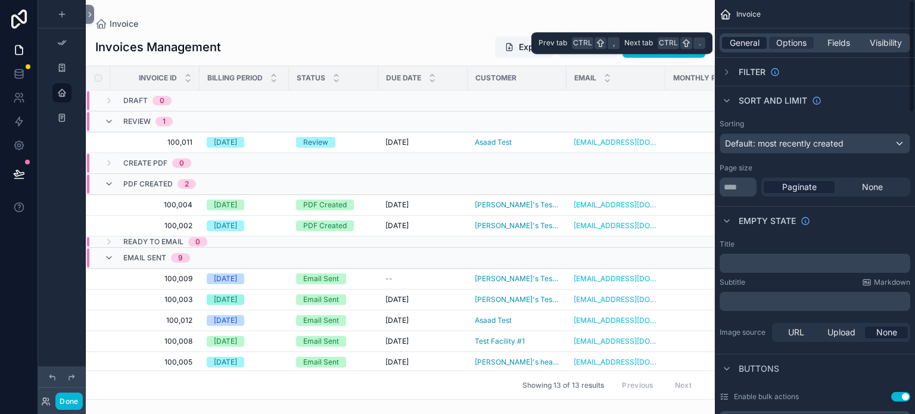
click at [748, 46] on span "General" at bounding box center [744, 43] width 30 height 12
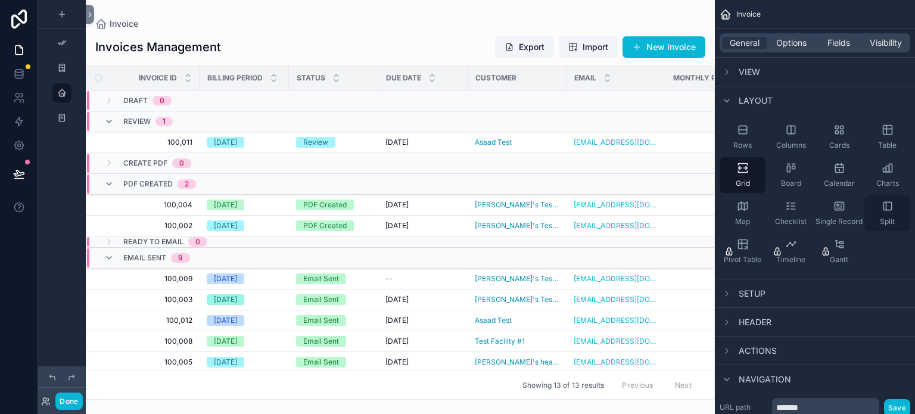
click at [883, 204] on icon "scrollable content" at bounding box center [887, 206] width 8 height 8
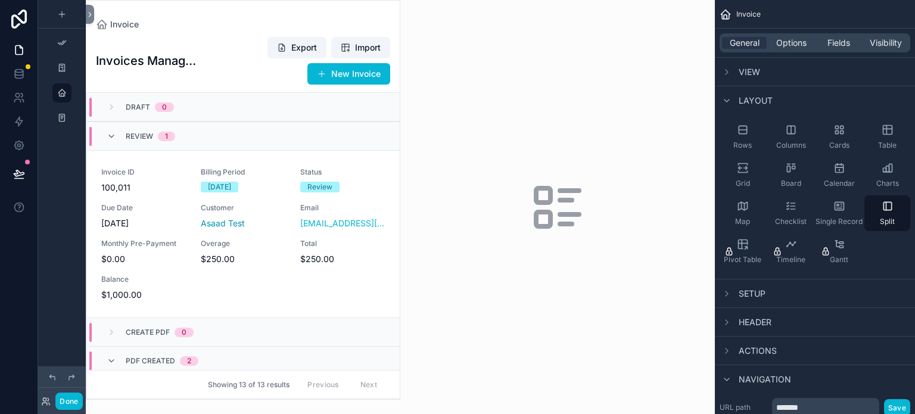
click at [188, 102] on div "Draft 0" at bounding box center [243, 107] width 313 height 29
click at [148, 163] on link "Invoice ID 100,011 Billing Period August 2025 Status Review Due Date 29/08/2025…" at bounding box center [243, 233] width 313 height 167
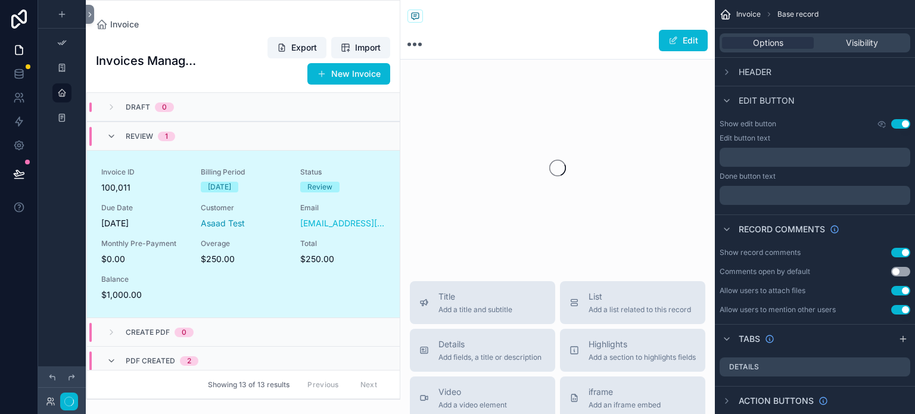
scroll to position [57, 0]
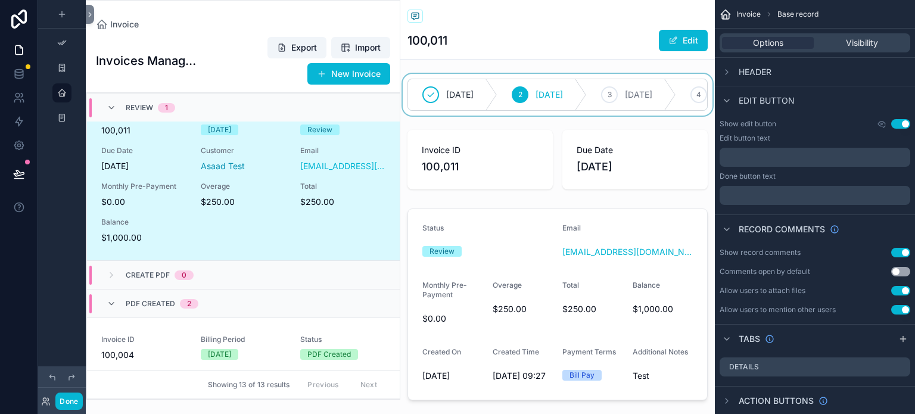
click at [460, 95] on div at bounding box center [557, 95] width 314 height 42
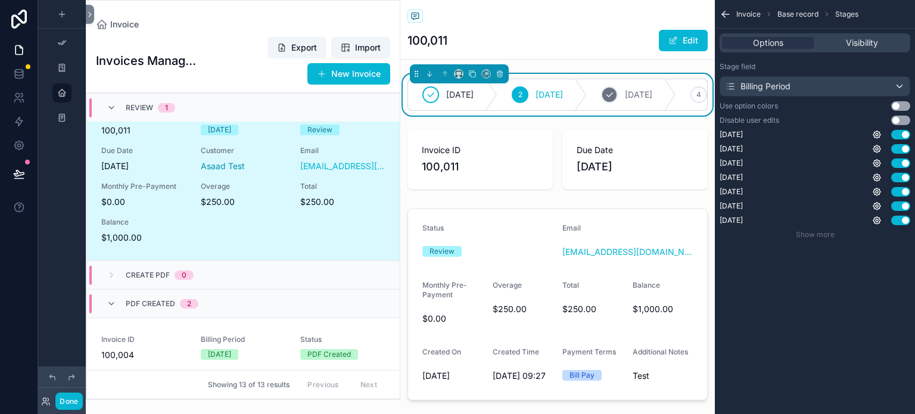
click at [617, 93] on div "3" at bounding box center [609, 94] width 17 height 17
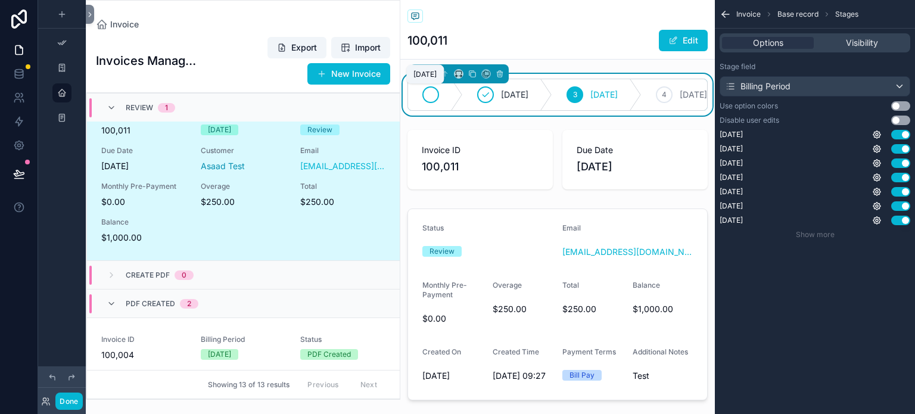
click at [433, 95] on icon at bounding box center [431, 95] width 10 height 10
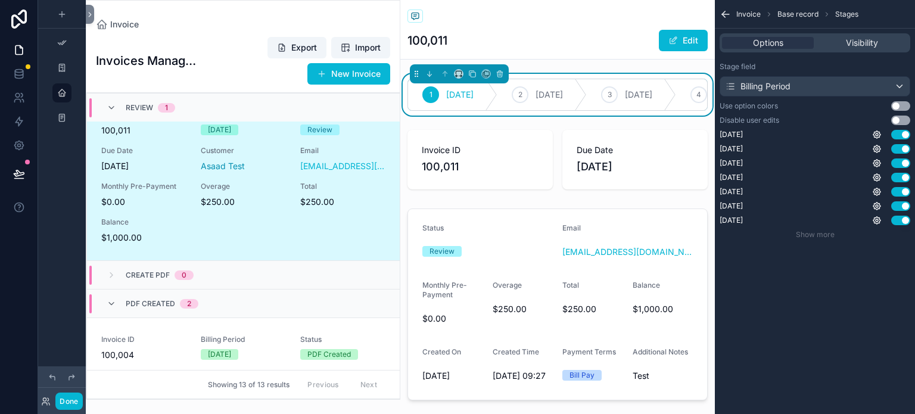
click at [569, 19] on div "Invoice" at bounding box center [557, 17] width 300 height 15
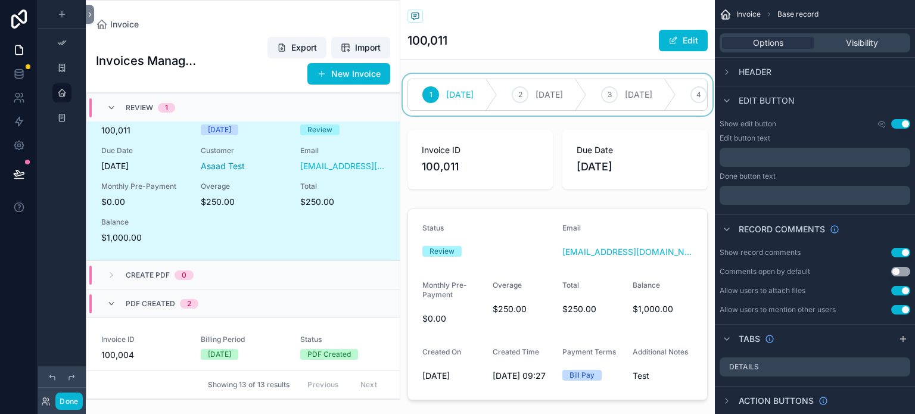
click at [497, 77] on div at bounding box center [557, 95] width 314 height 42
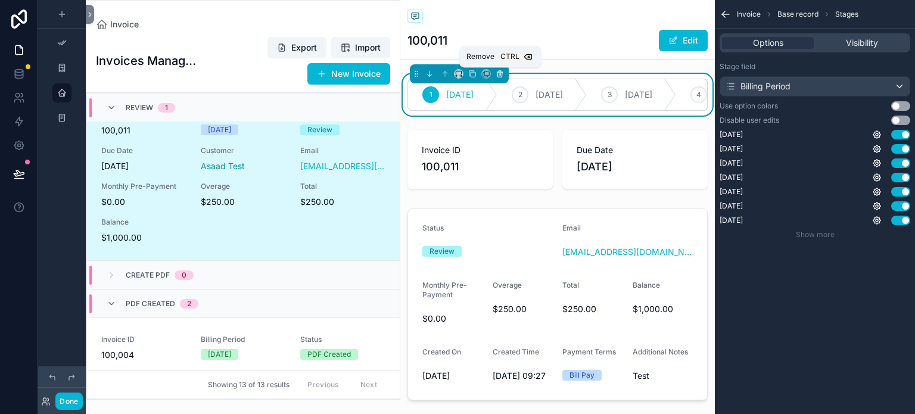
click at [501, 73] on icon at bounding box center [499, 74] width 8 height 8
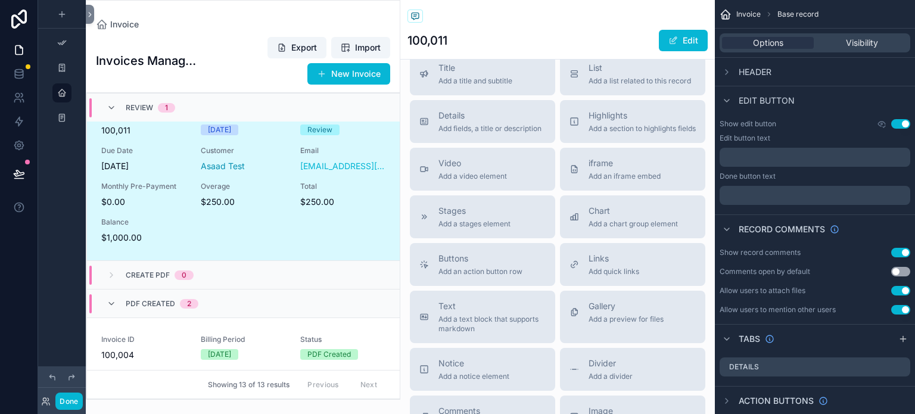
scroll to position [674, 0]
click at [724, 13] on icon "scrollable content" at bounding box center [725, 14] width 12 height 12
click at [126, 23] on div at bounding box center [242, 200] width 313 height 398
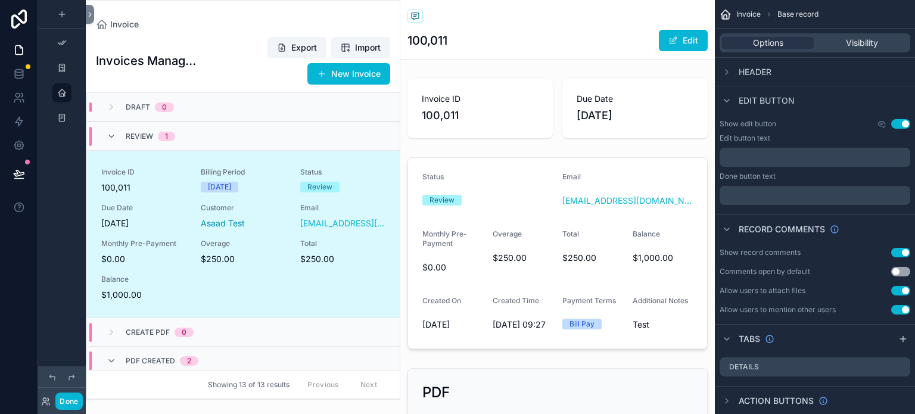
scroll to position [57, 0]
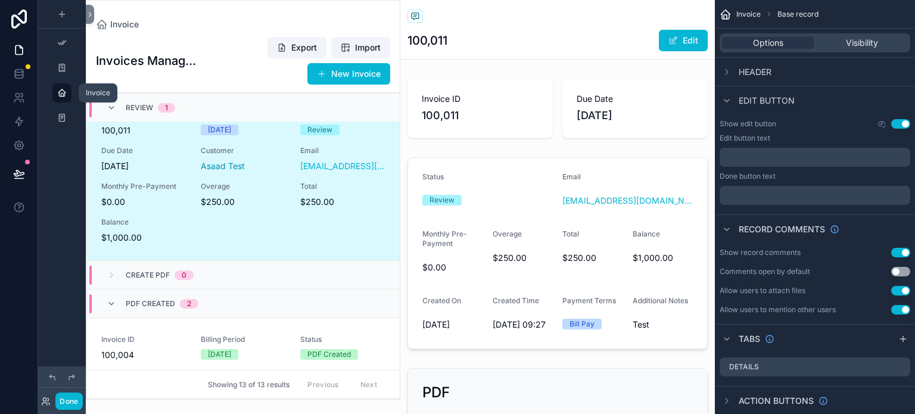
click at [61, 96] on icon "scrollable content" at bounding box center [62, 93] width 10 height 10
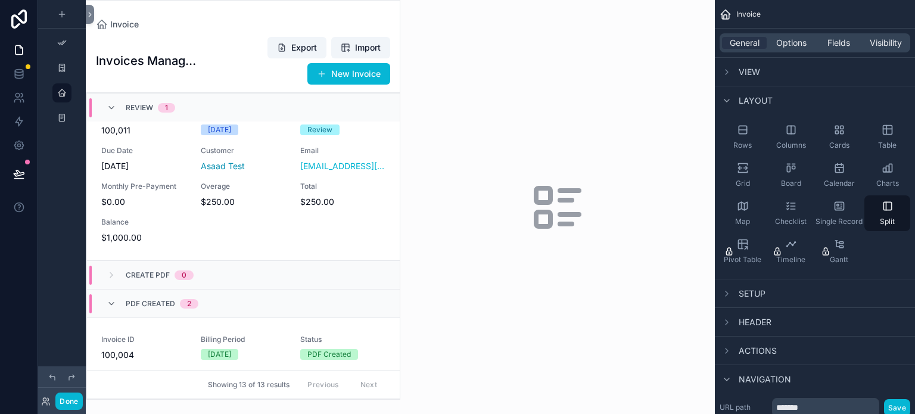
click at [96, 11] on div "Invoice Invoices Management Export Import New Invoice Draft 0 Review 1 Invoice …" at bounding box center [243, 200] width 314 height 400
click at [90, 17] on icon at bounding box center [90, 14] width 8 height 9
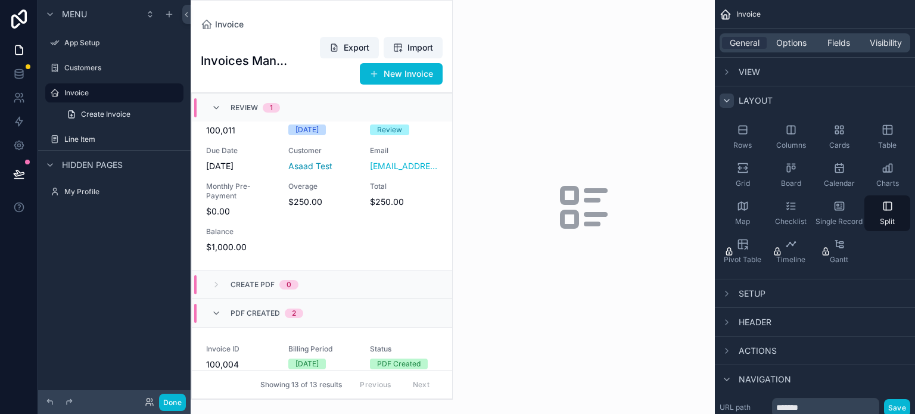
click at [728, 101] on icon "scrollable content" at bounding box center [727, 101] width 10 height 10
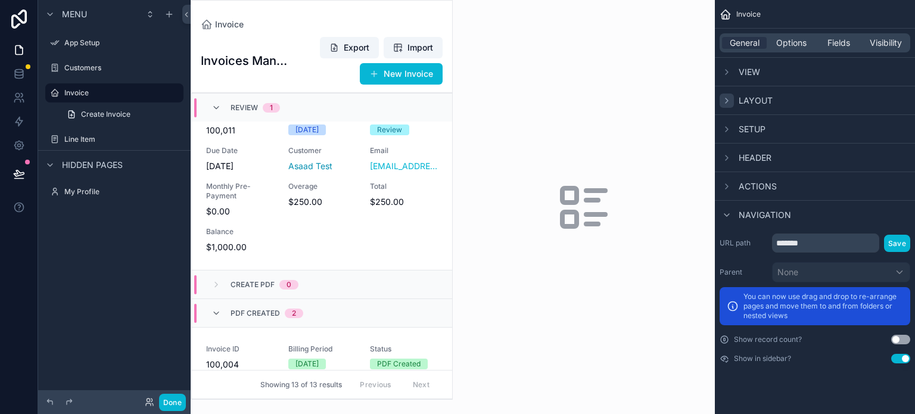
click at [728, 101] on icon "scrollable content" at bounding box center [727, 101] width 10 height 10
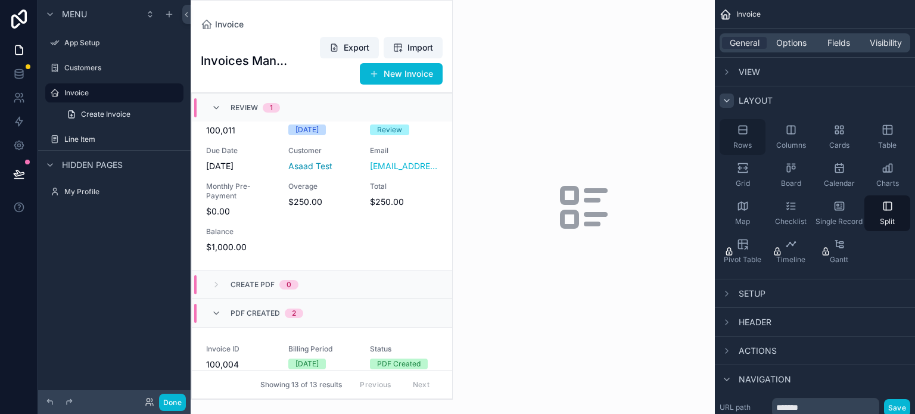
click at [756, 138] on div "Rows" at bounding box center [742, 137] width 46 height 36
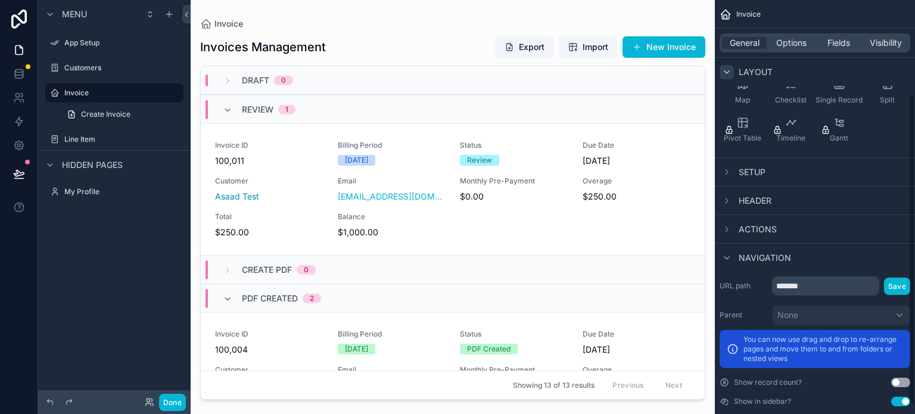
scroll to position [124, 0]
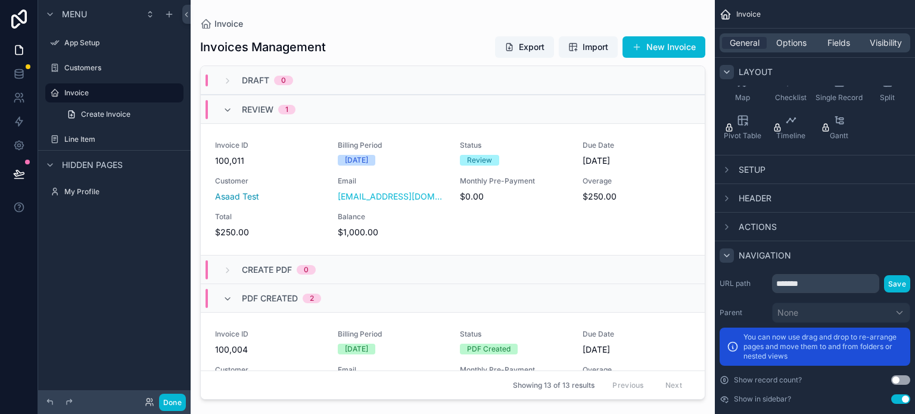
click at [725, 254] on icon "scrollable content" at bounding box center [726, 255] width 5 height 2
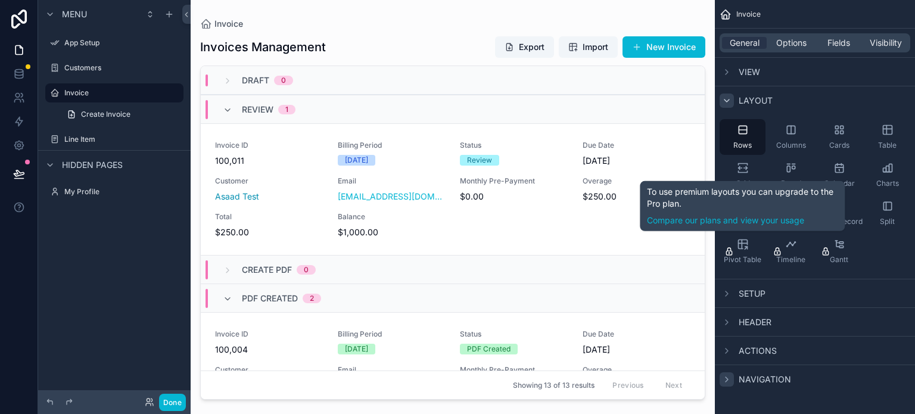
scroll to position [0, 0]
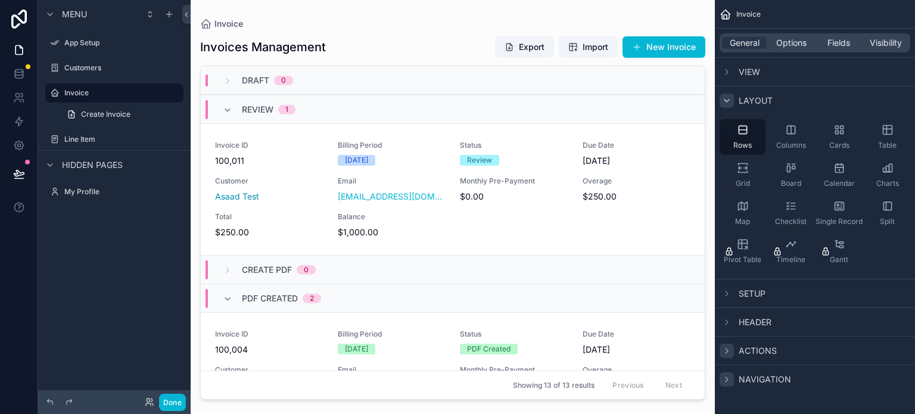
click at [731, 351] on icon "scrollable content" at bounding box center [727, 351] width 10 height 10
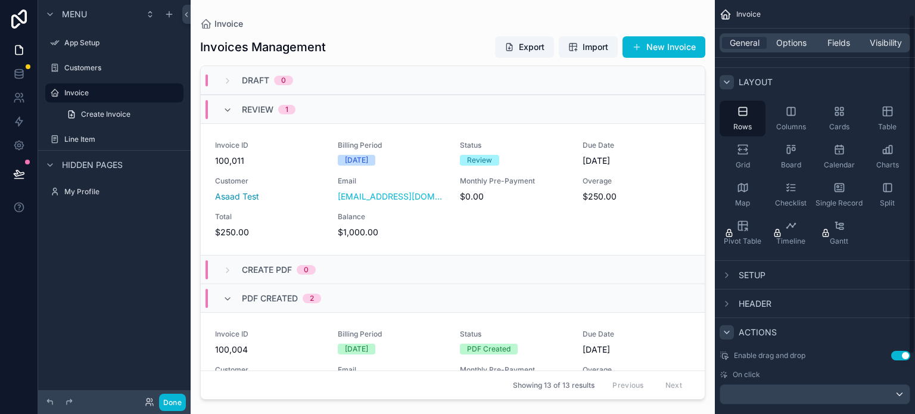
scroll to position [17, 0]
click at [726, 337] on icon "scrollable content" at bounding box center [727, 334] width 10 height 10
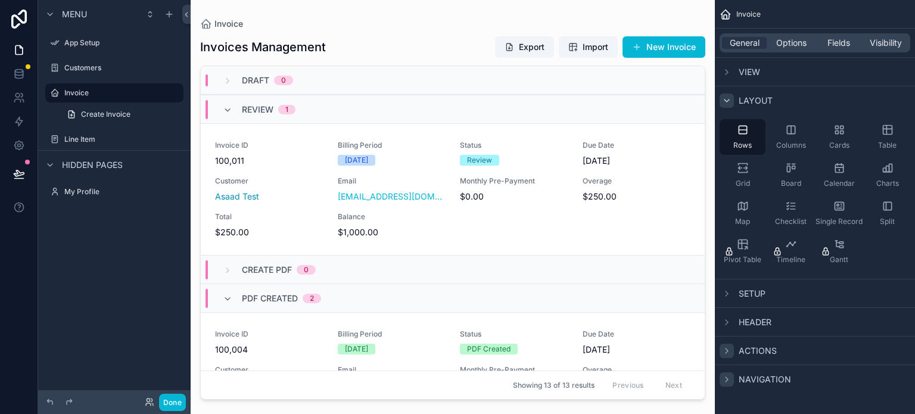
scroll to position [0, 0]
click at [723, 294] on icon "scrollable content" at bounding box center [727, 294] width 10 height 10
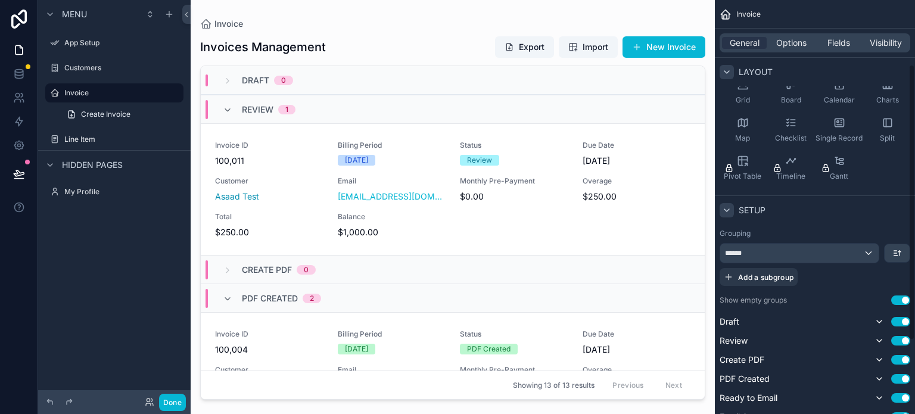
scroll to position [98, 0]
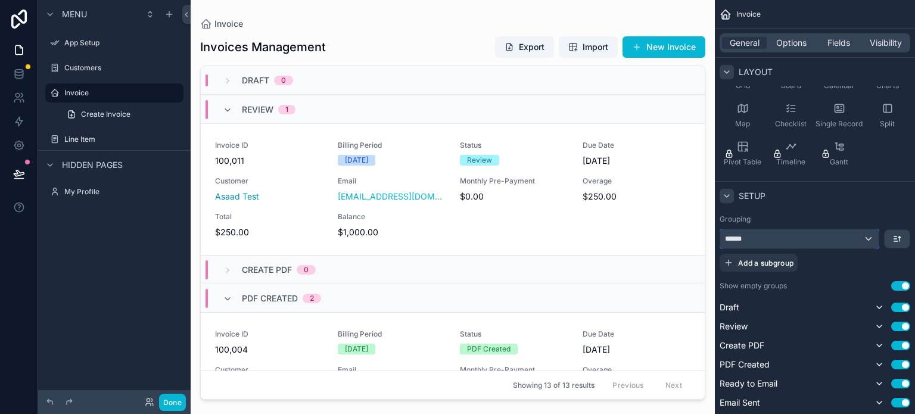
click at [794, 240] on div "******" at bounding box center [799, 238] width 158 height 19
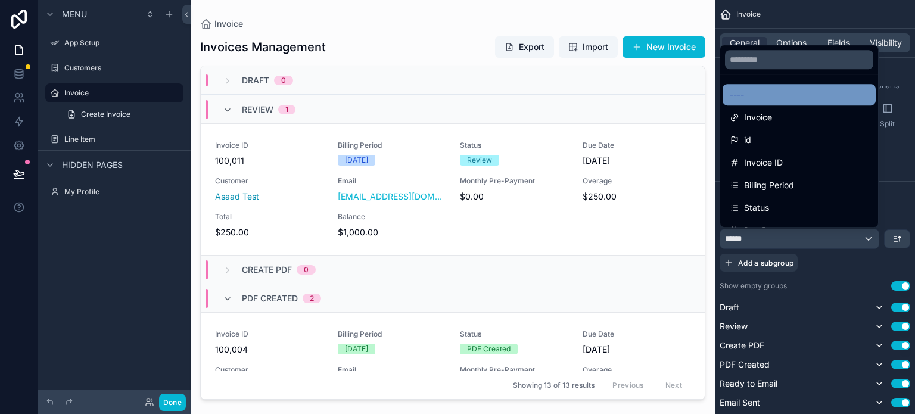
click at [795, 99] on div "----" at bounding box center [798, 95] width 139 height 14
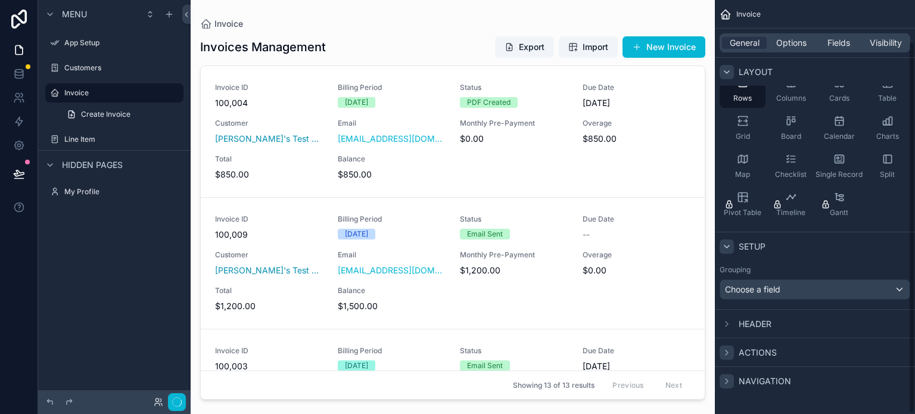
scroll to position [46, 0]
click at [426, 27] on div "Invoice" at bounding box center [452, 24] width 505 height 10
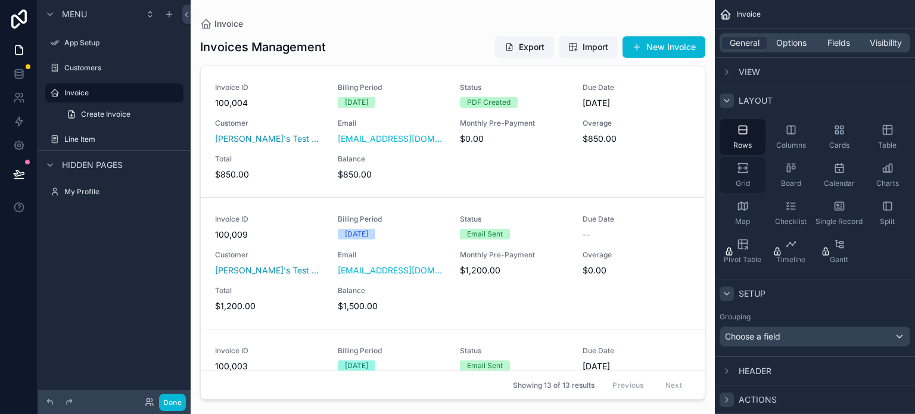
click at [748, 167] on icon "scrollable content" at bounding box center [743, 168] width 12 height 12
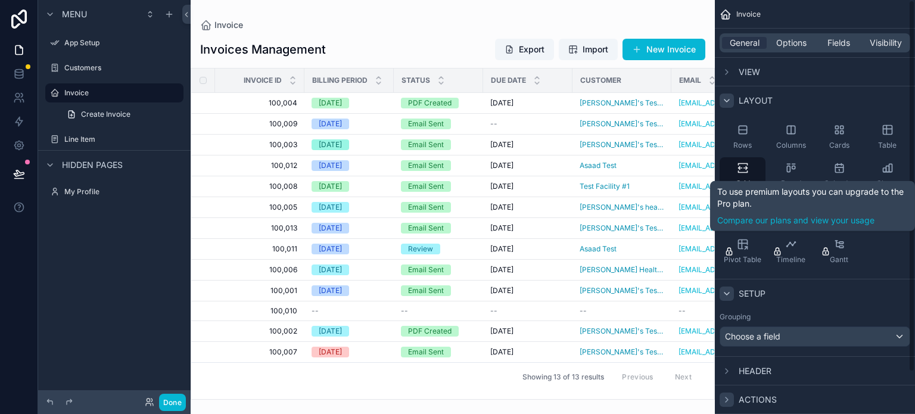
scroll to position [46, 0]
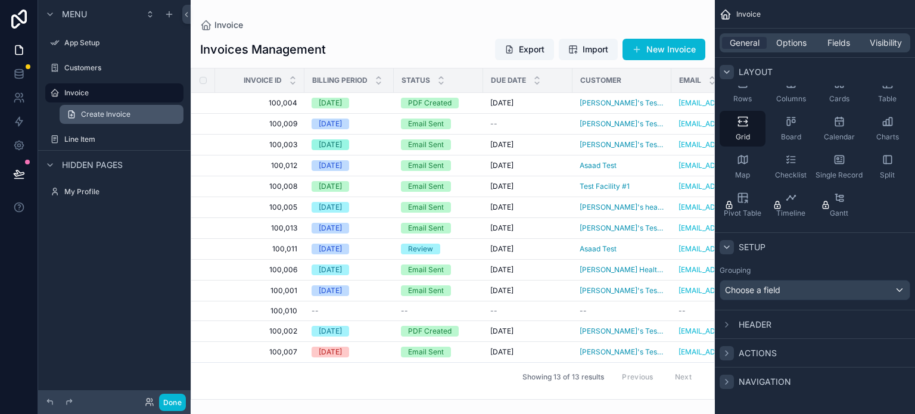
click at [96, 120] on link "Create Invoice" at bounding box center [122, 114] width 124 height 19
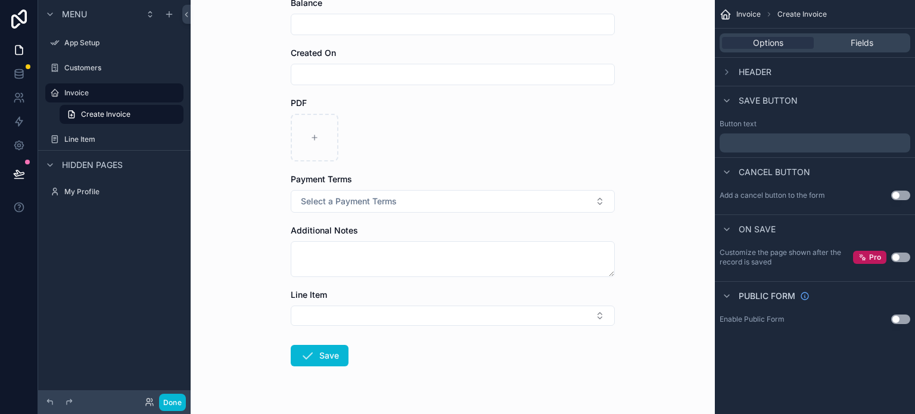
scroll to position [276, 0]
click at [534, 307] on button "Select Button" at bounding box center [453, 315] width 324 height 20
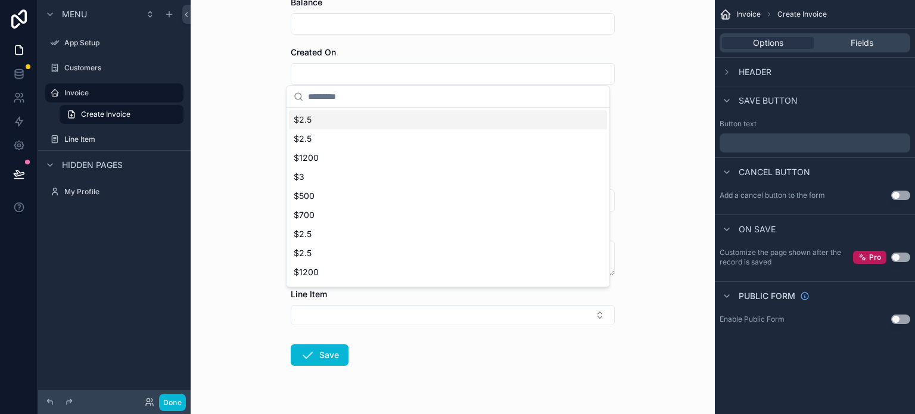
scroll to position [302, 0]
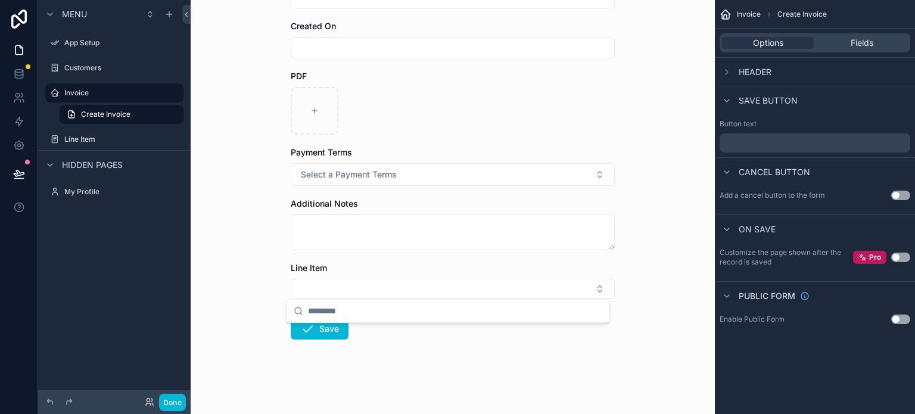
click at [662, 280] on div "Invoice Create Invoice Create Invoice Billing Period Select a Billing Period St…" at bounding box center [453, 207] width 524 height 414
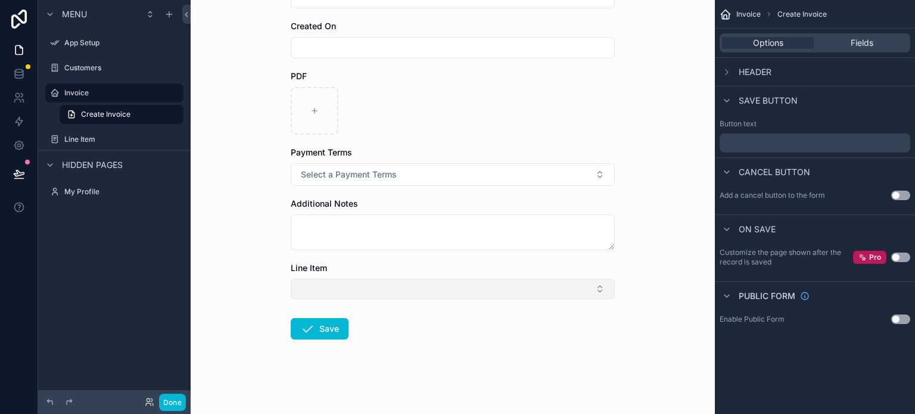
click at [595, 285] on button "Select Button" at bounding box center [453, 289] width 324 height 20
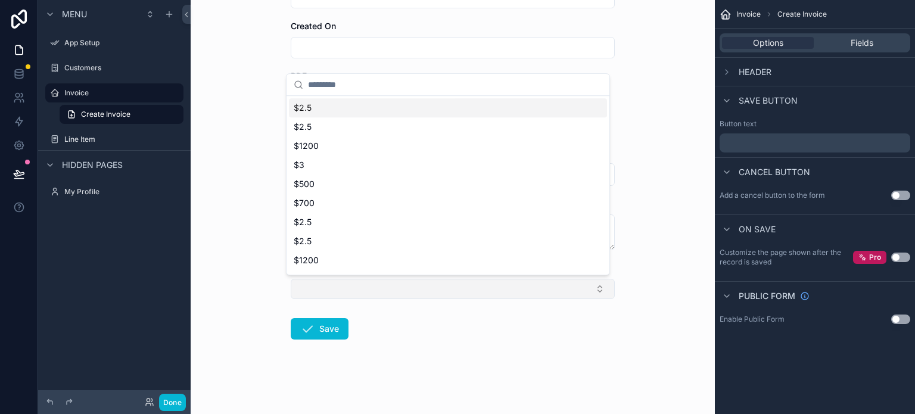
click at [595, 285] on button "Select Button" at bounding box center [453, 289] width 324 height 20
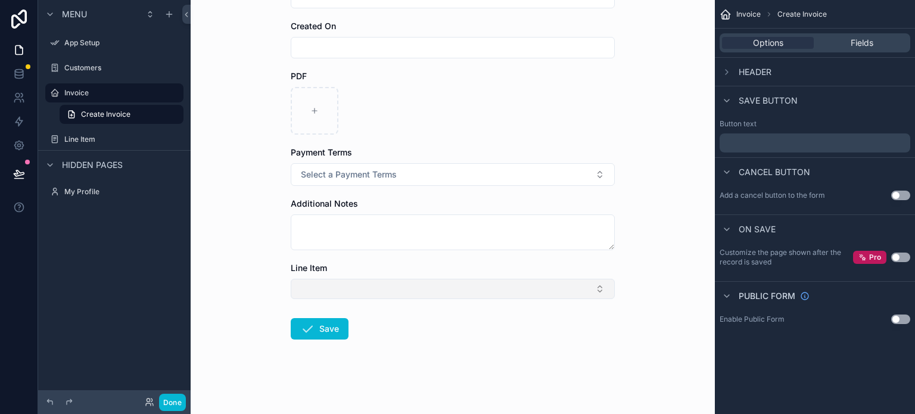
click at [513, 285] on button "Select Button" at bounding box center [453, 289] width 324 height 20
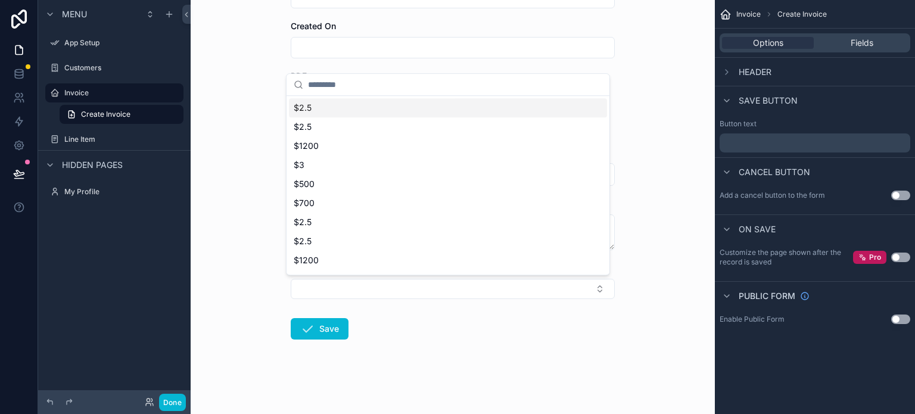
click at [536, 311] on div "App Setup Customers Invoice Line Item My Profile Powered by SF Shahmir Fazal In…" at bounding box center [453, 207] width 524 height 414
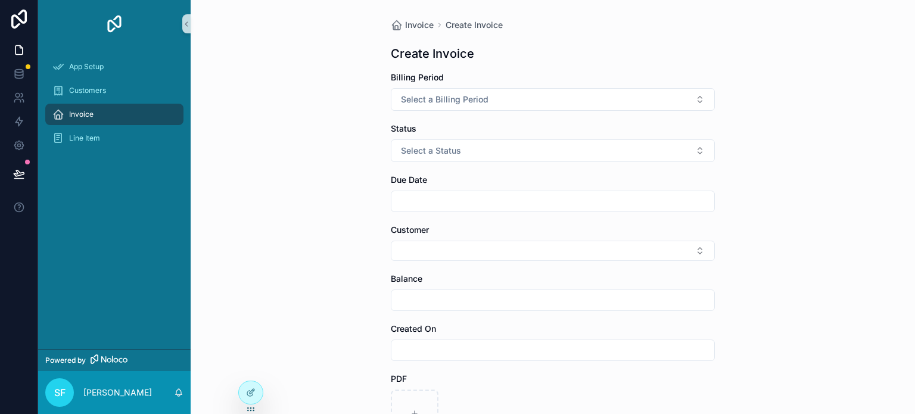
click at [475, 316] on form "Billing Period Select a Billing Period Status Select a Status Due Date Customer…" at bounding box center [553, 394] width 324 height 647
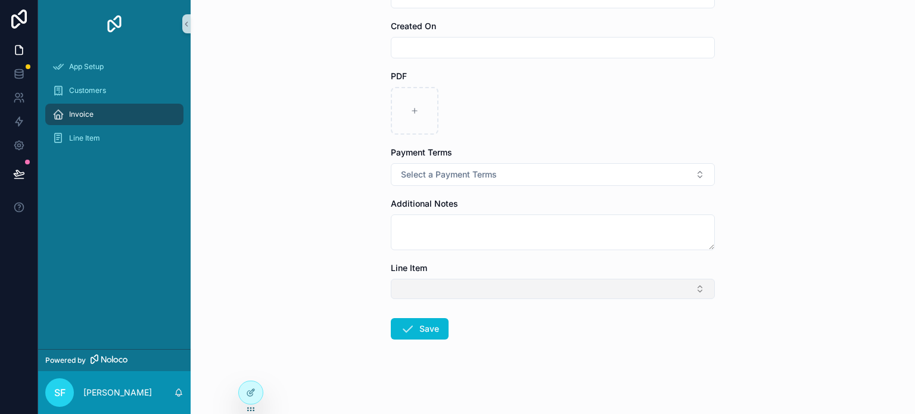
click at [513, 285] on button "Select Button" at bounding box center [553, 289] width 324 height 20
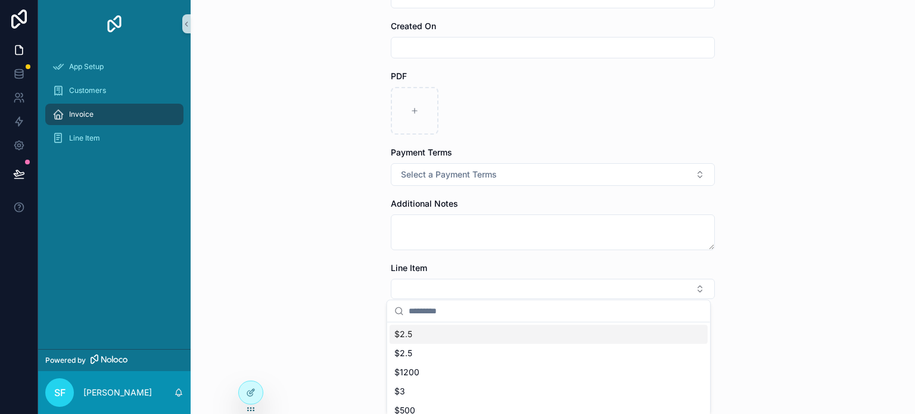
click at [756, 255] on div "Invoice Create Invoice Create Invoice Billing Period Select a Billing Period St…" at bounding box center [553, 207] width 724 height 414
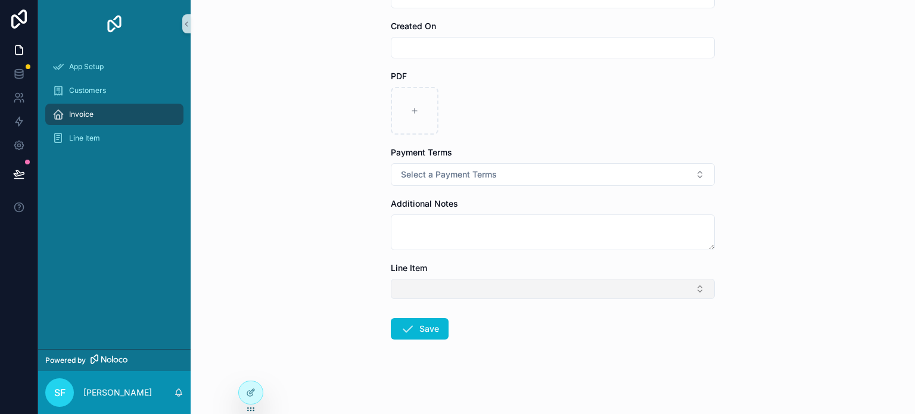
click at [668, 288] on button "Select Button" at bounding box center [553, 289] width 324 height 20
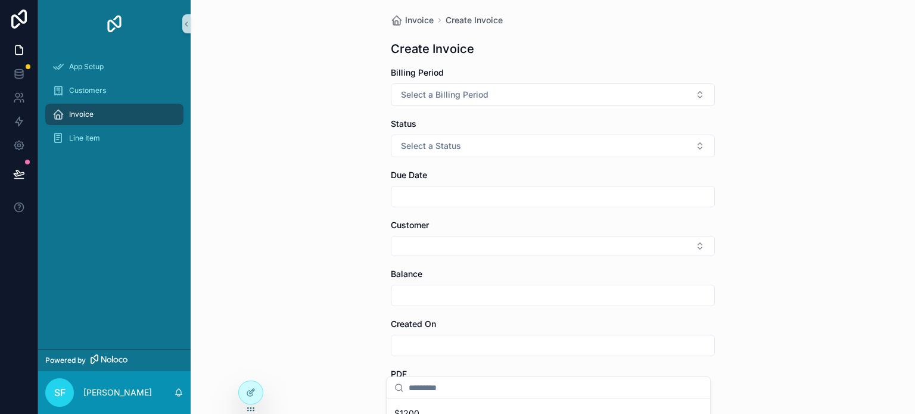
scroll to position [0, 0]
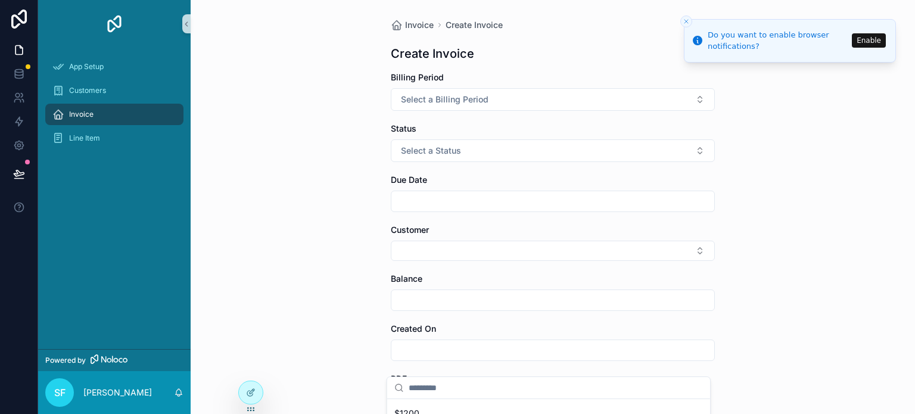
click at [685, 20] on line "Close toast" at bounding box center [686, 22] width 4 height 4
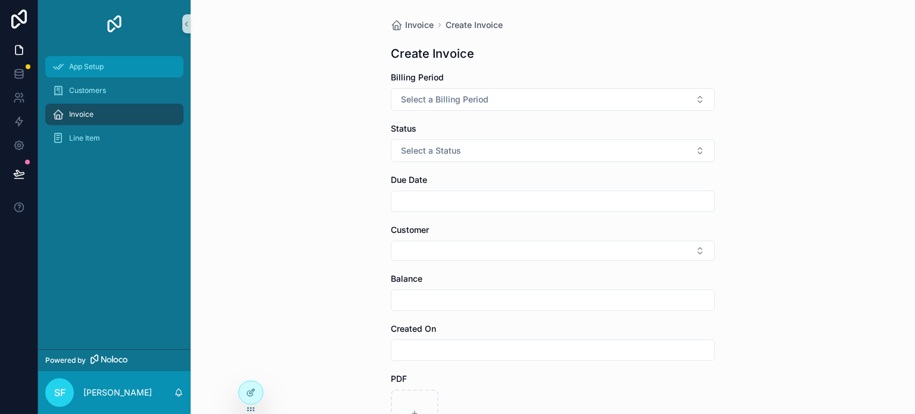
click at [120, 63] on div "App Setup" at bounding box center [114, 66] width 124 height 19
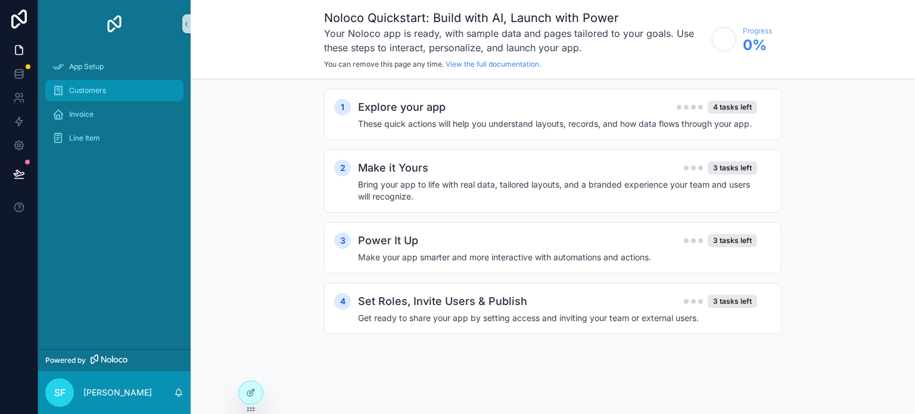
click at [98, 84] on div "Customers" at bounding box center [114, 90] width 124 height 19
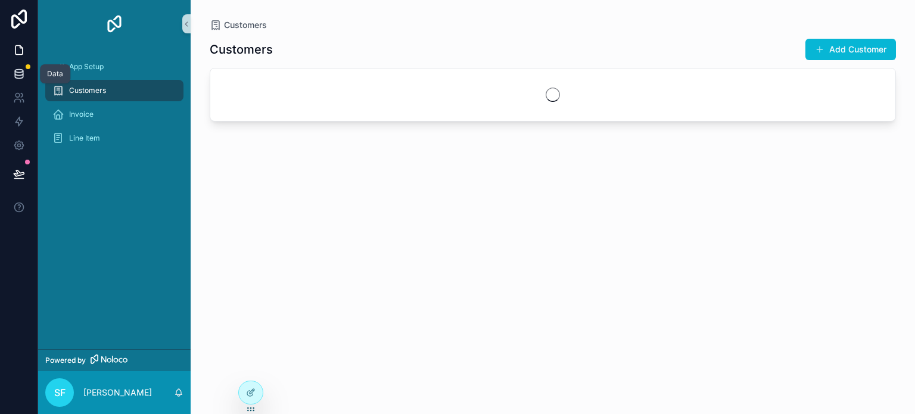
click at [17, 76] on icon at bounding box center [19, 74] width 12 height 12
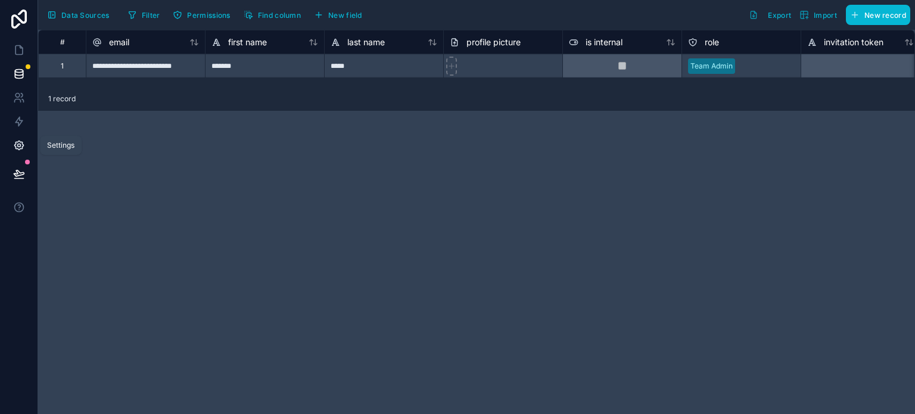
click at [15, 142] on icon at bounding box center [19, 145] width 12 height 12
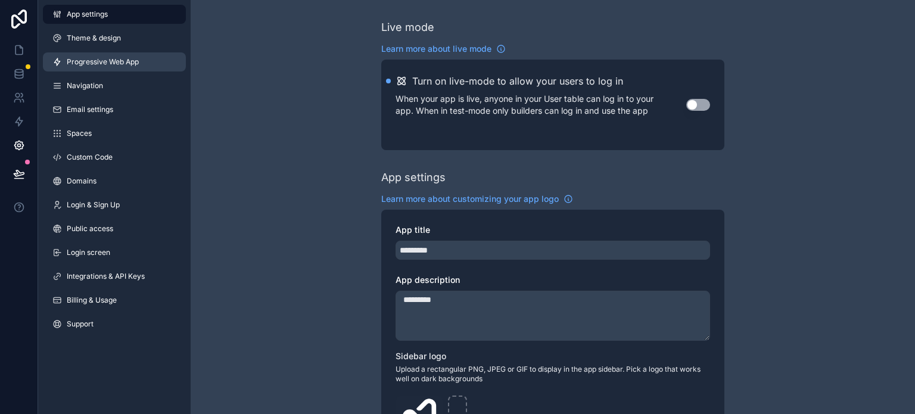
click at [109, 52] on link "Progressive Web App" at bounding box center [114, 61] width 143 height 19
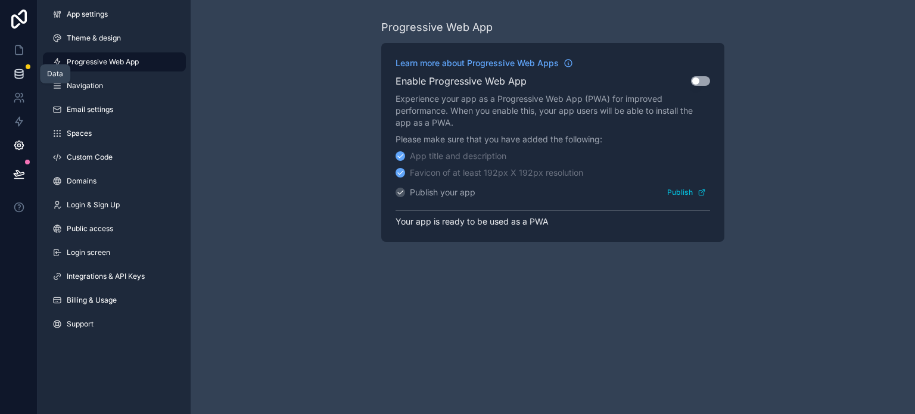
click at [17, 70] on icon at bounding box center [19, 74] width 12 height 12
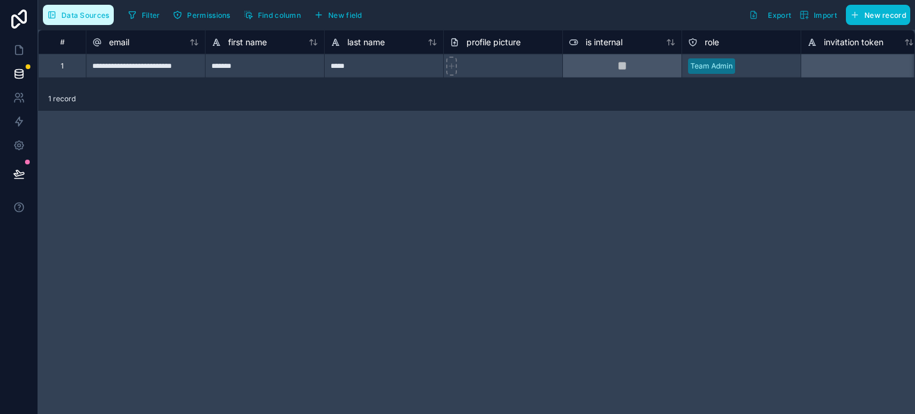
click at [108, 14] on span "Data Sources" at bounding box center [85, 15] width 48 height 9
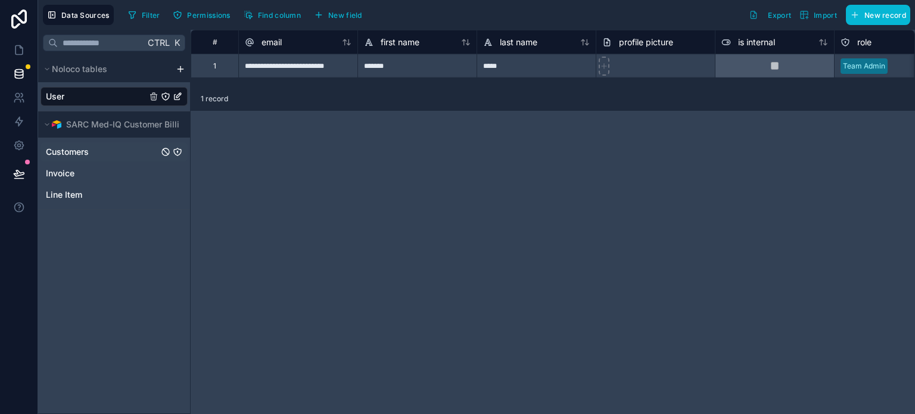
click at [52, 156] on span "Customers" at bounding box center [67, 152] width 43 height 12
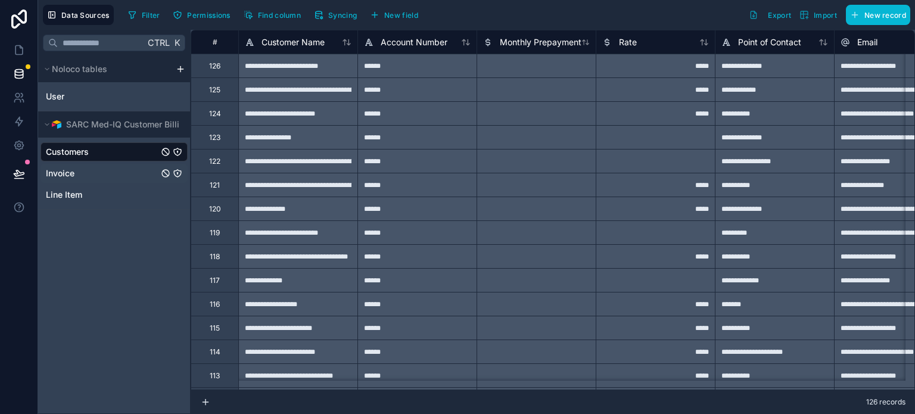
click at [61, 173] on span "Invoice" at bounding box center [60, 173] width 29 height 12
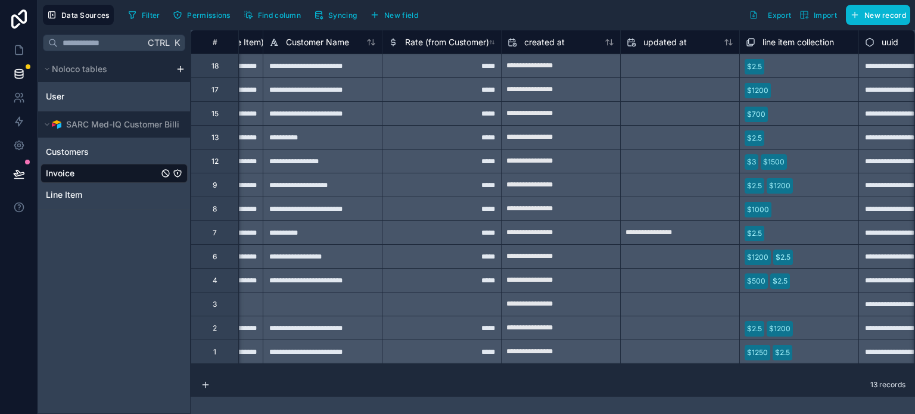
scroll to position [0, 2301]
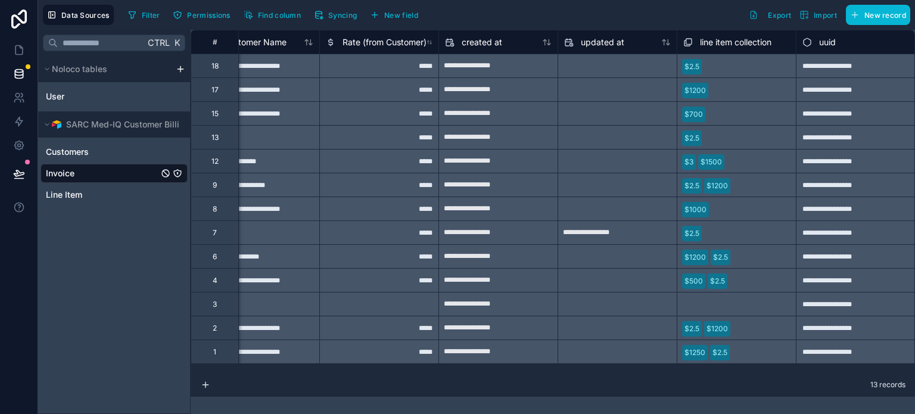
click at [691, 64] on div "$2.5" at bounding box center [735, 66] width 119 height 24
click at [117, 195] on link "Line Item" at bounding box center [102, 195] width 113 height 12
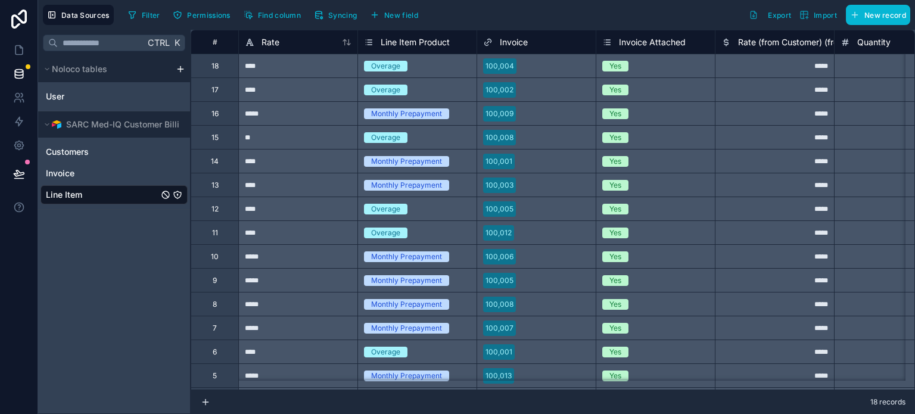
scroll to position [102, 0]
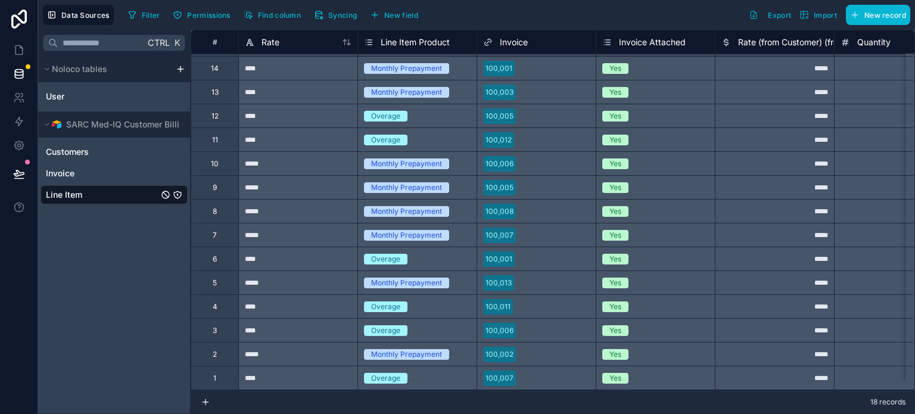
click at [213, 159] on div "10" at bounding box center [215, 164] width 8 height 10
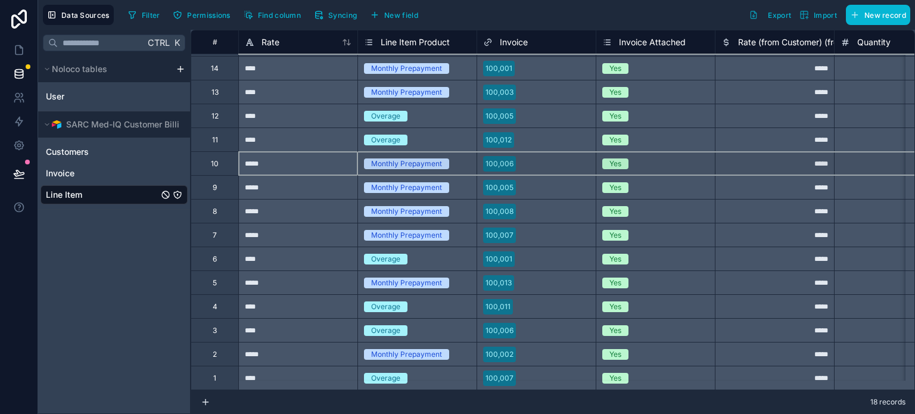
click at [217, 51] on div "#" at bounding box center [215, 42] width 48 height 24
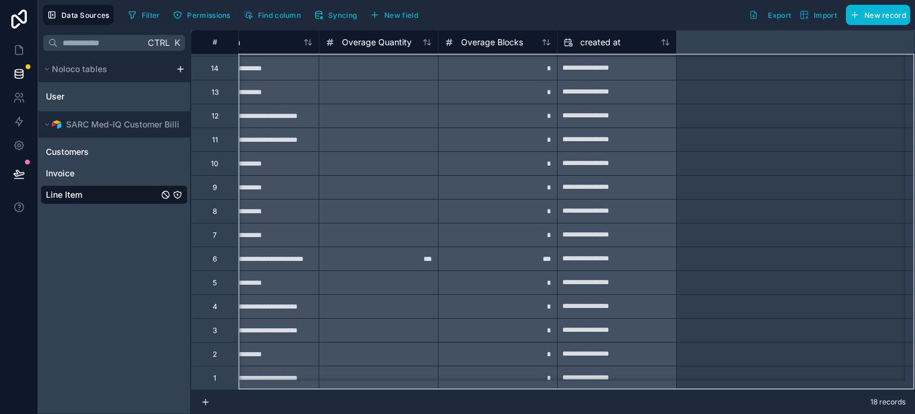
scroll to position [40, 0]
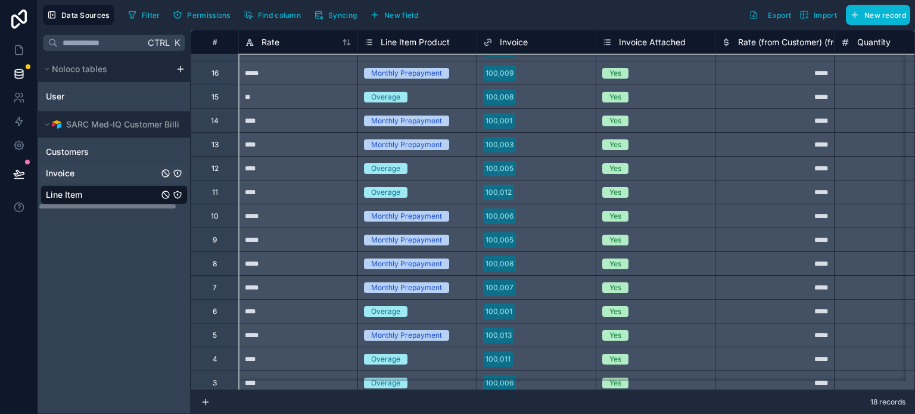
click at [76, 174] on link "Invoice" at bounding box center [102, 173] width 113 height 12
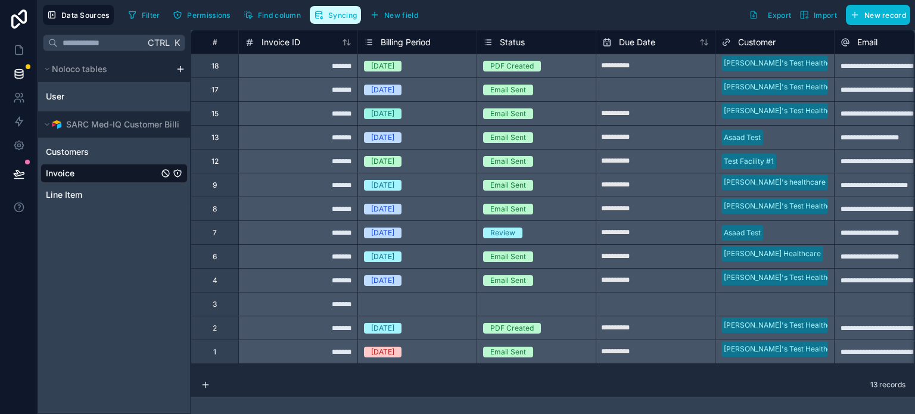
click at [344, 17] on span "Syncing" at bounding box center [342, 15] width 29 height 9
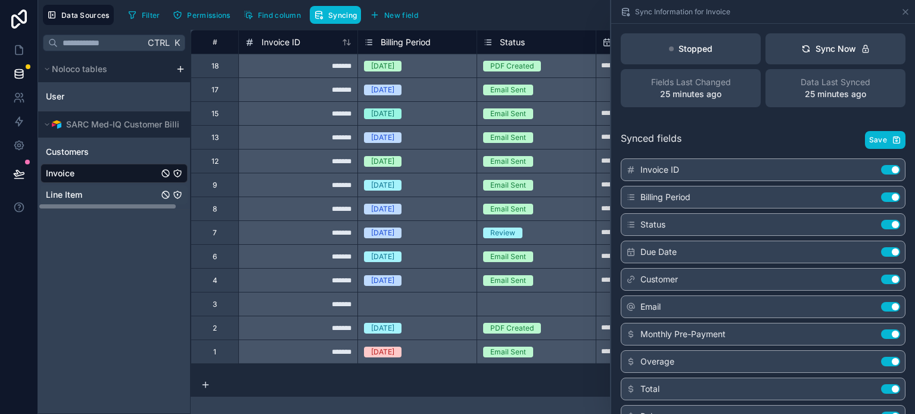
click at [88, 192] on link "Line Item" at bounding box center [102, 195] width 113 height 12
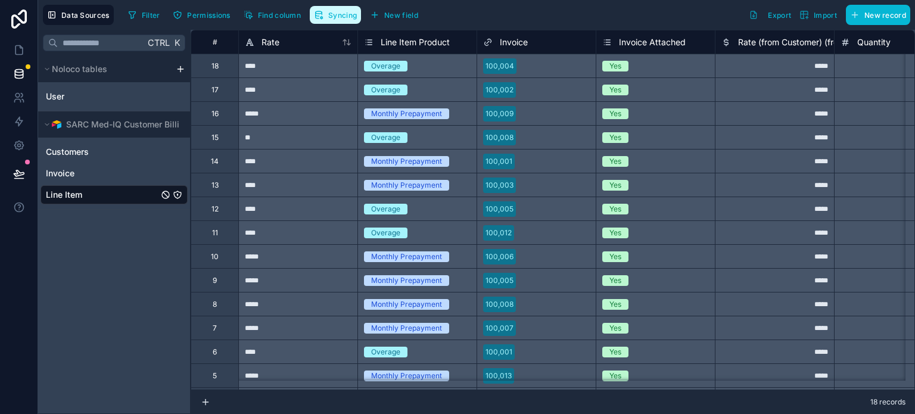
click at [326, 18] on button "Syncing" at bounding box center [335, 15] width 51 height 18
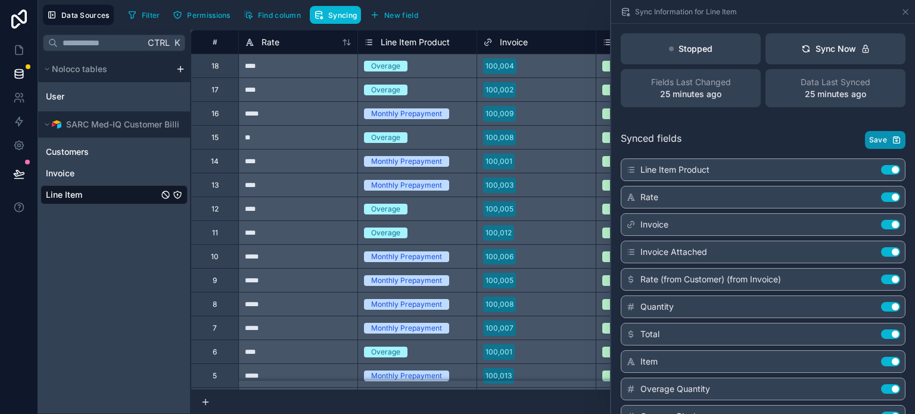
click at [868, 133] on button "Save" at bounding box center [885, 140] width 40 height 18
click at [905, 9] on icon at bounding box center [905, 12] width 10 height 10
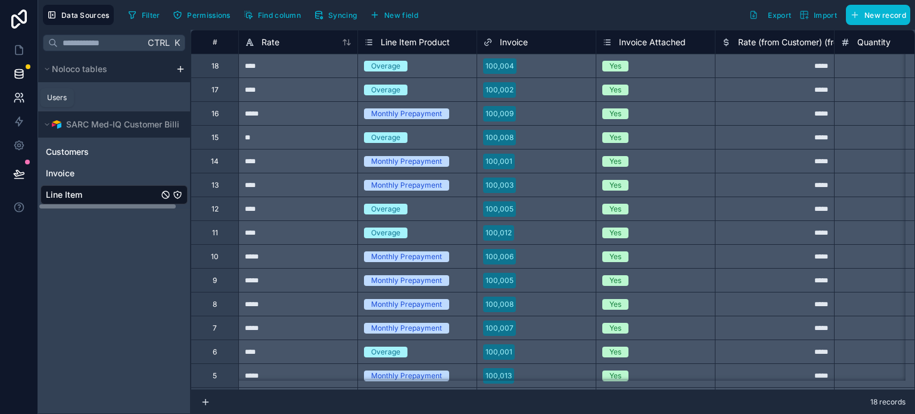
click at [14, 91] on link at bounding box center [19, 98] width 38 height 24
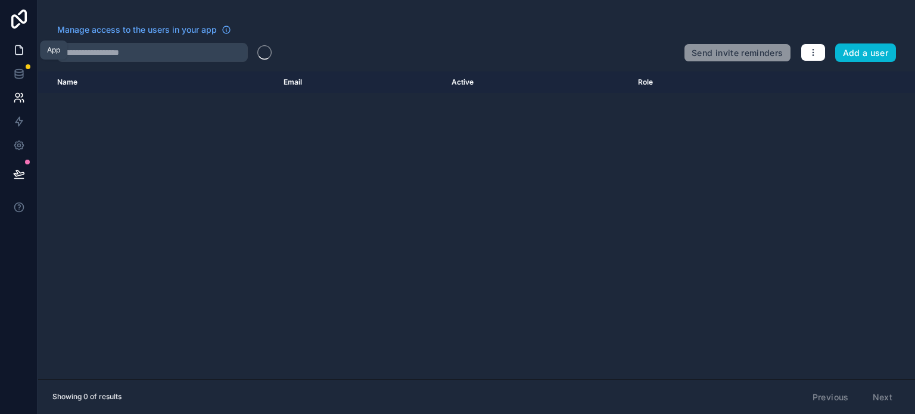
click at [21, 55] on icon at bounding box center [19, 50] width 12 height 12
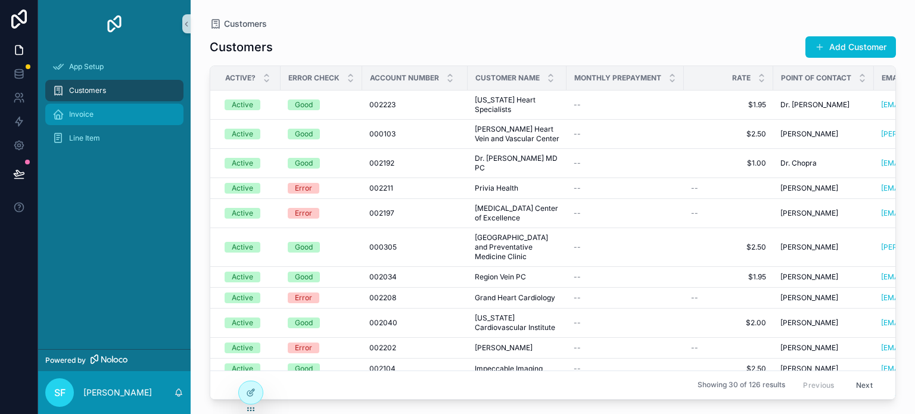
click at [89, 116] on span "Invoice" at bounding box center [81, 115] width 24 height 10
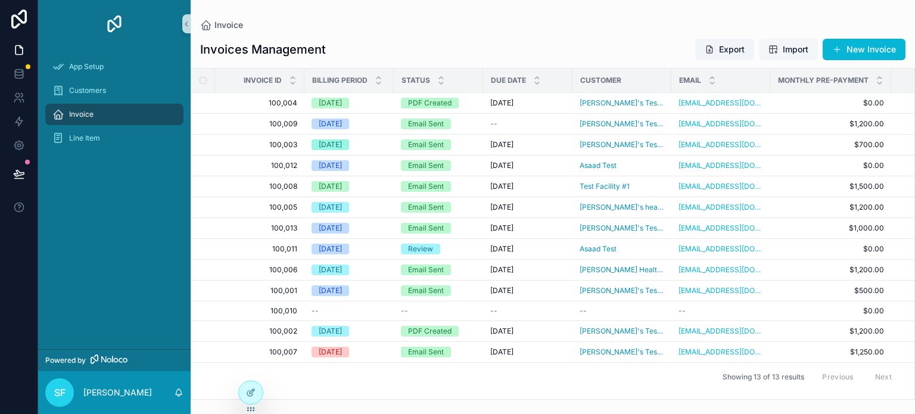
click at [777, 51] on span "Import" at bounding box center [788, 49] width 40 height 12
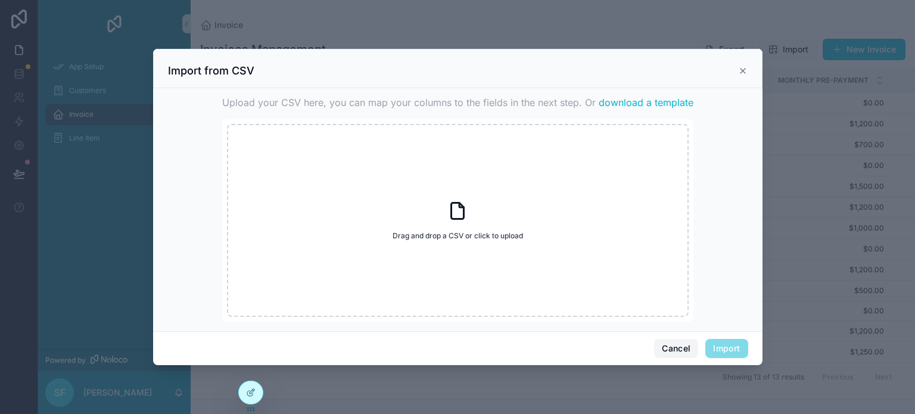
click at [690, 354] on button "Cancel" at bounding box center [676, 348] width 44 height 19
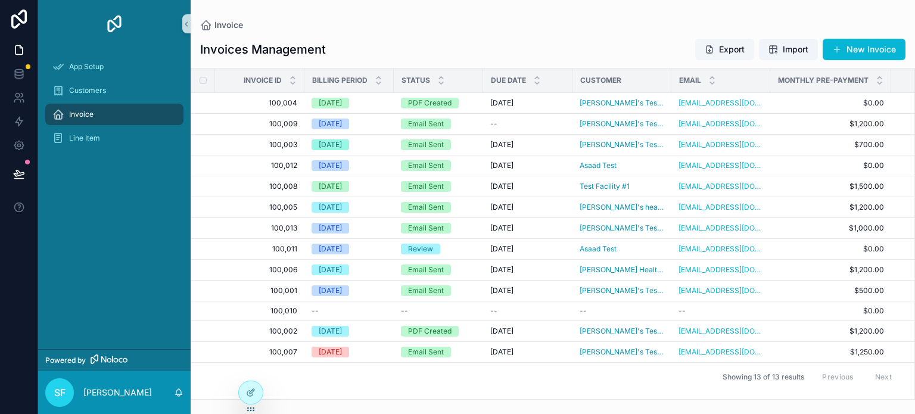
click at [743, 49] on button "Export" at bounding box center [724, 49] width 59 height 21
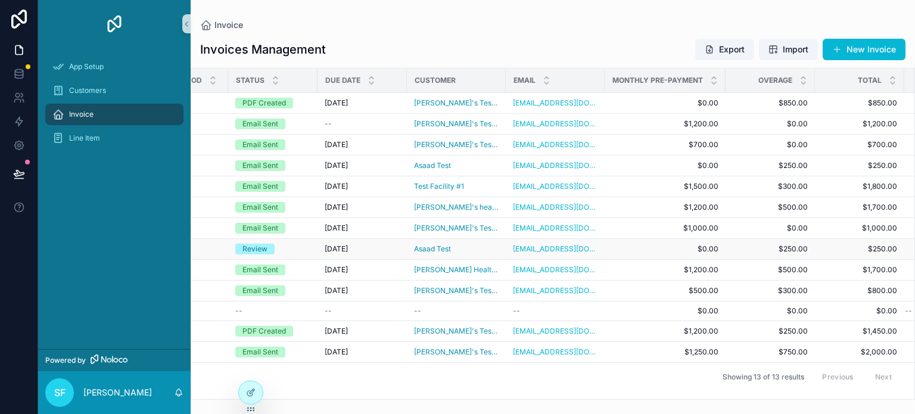
scroll to position [0, 245]
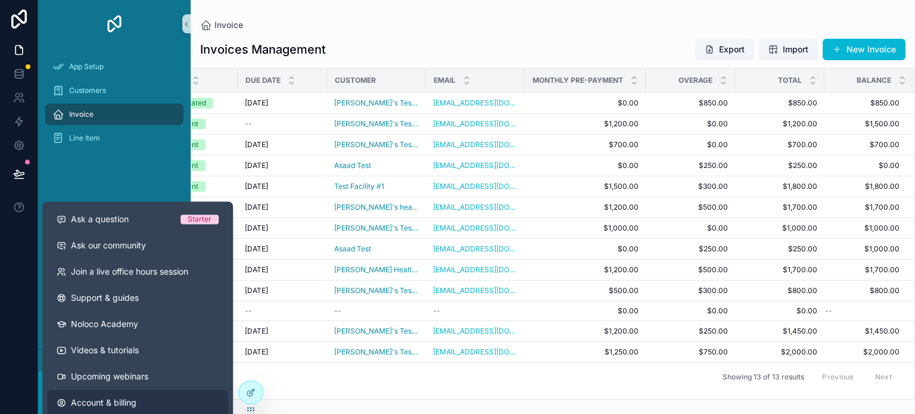
click at [114, 401] on span "Account & billing" at bounding box center [104, 403] width 66 height 12
